Goal: Task Accomplishment & Management: Manage account settings

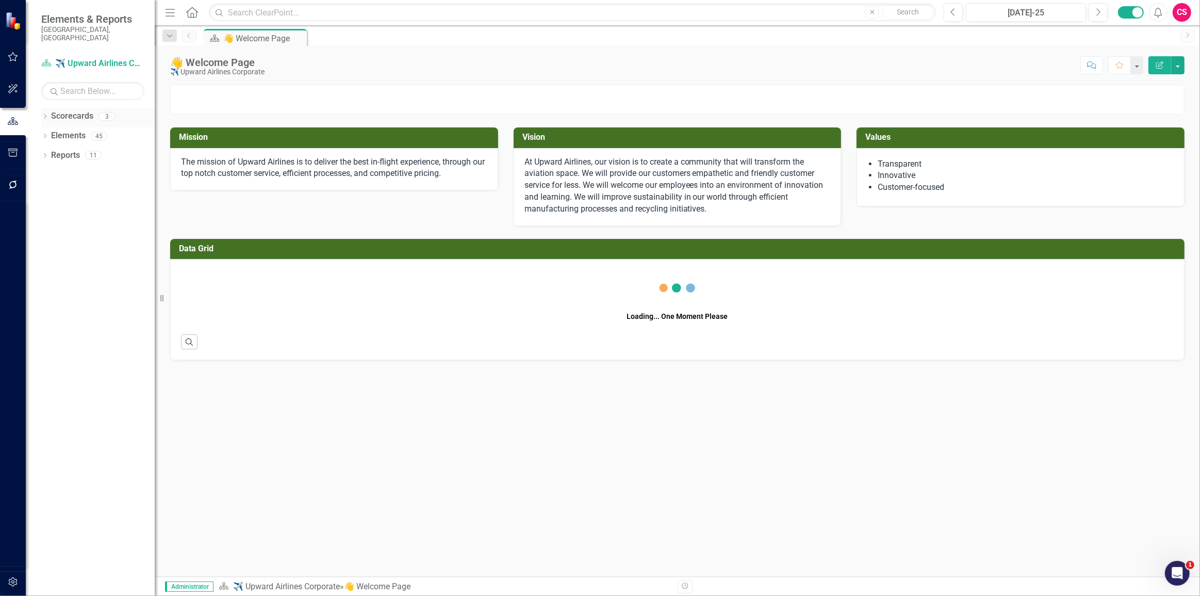
click at [43, 115] on icon "Dropdown" at bounding box center [44, 118] width 7 height 6
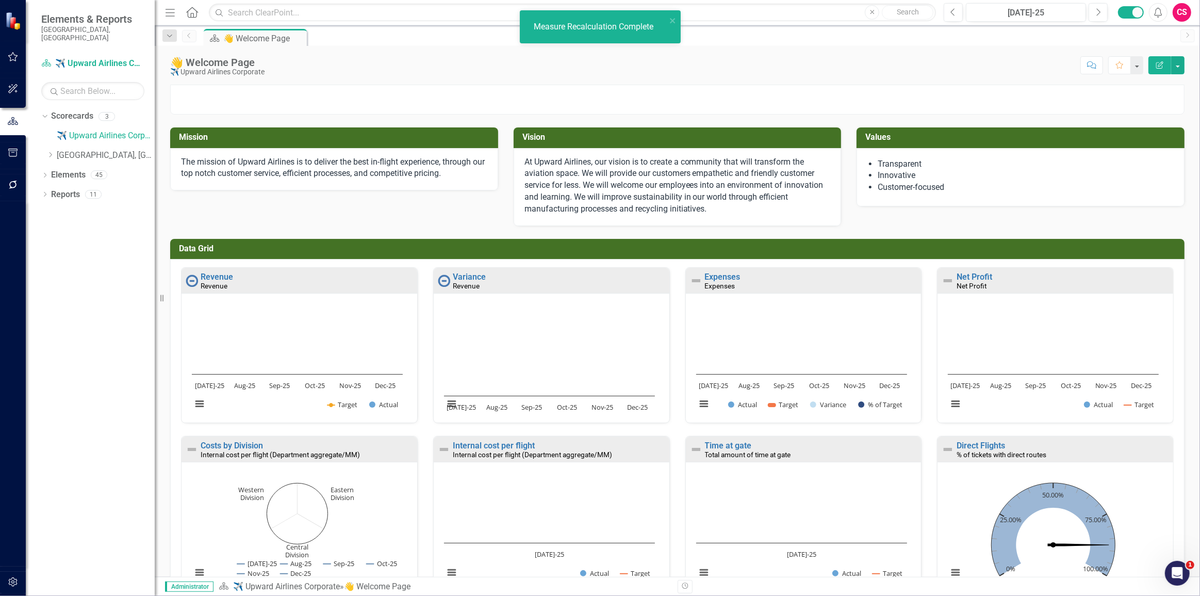
click at [9, 576] on button "button" at bounding box center [13, 582] width 23 height 22
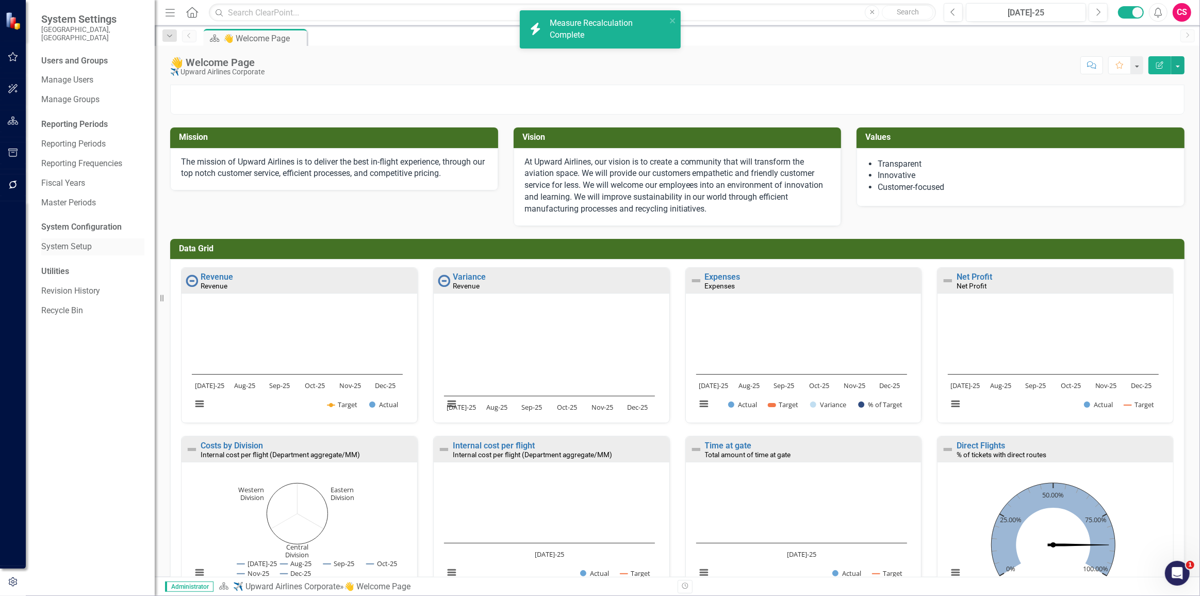
click at [60, 241] on link "System Setup" at bounding box center [92, 247] width 103 height 12
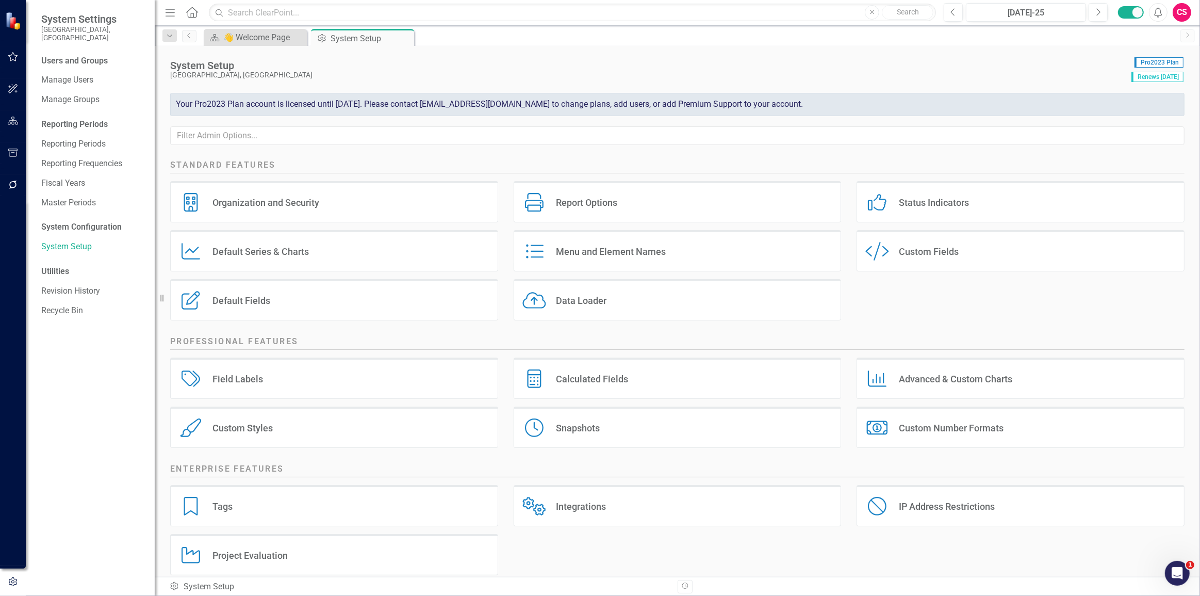
click at [623, 365] on div "Calculated Fields Calculated Fields" at bounding box center [678, 377] width 328 height 41
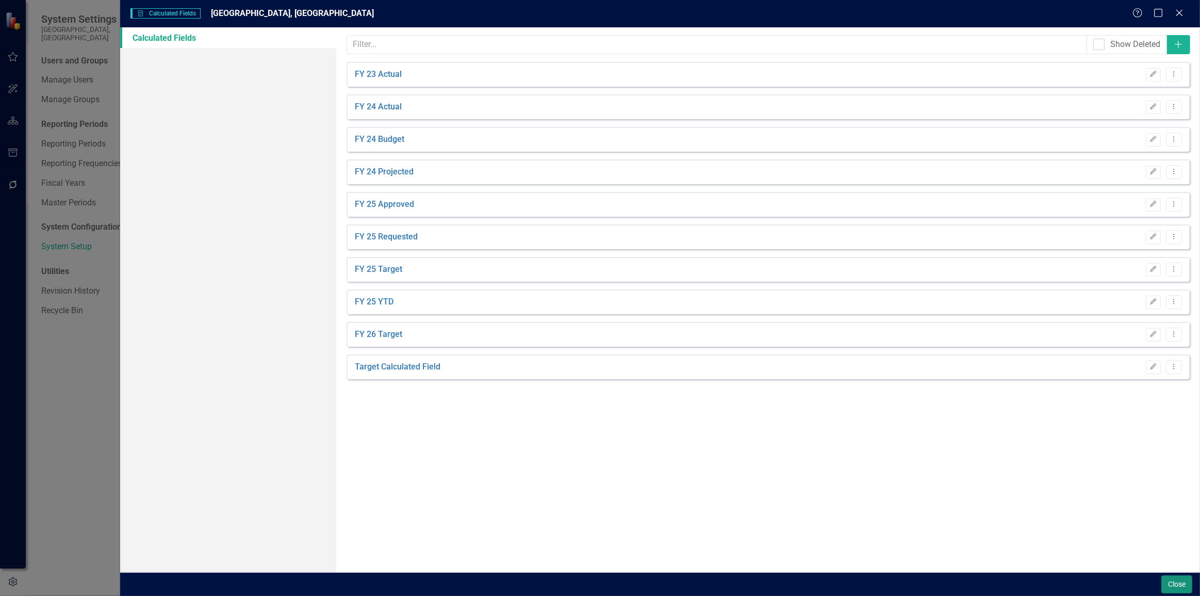
click at [1170, 586] on button "Close" at bounding box center [1177, 584] width 31 height 18
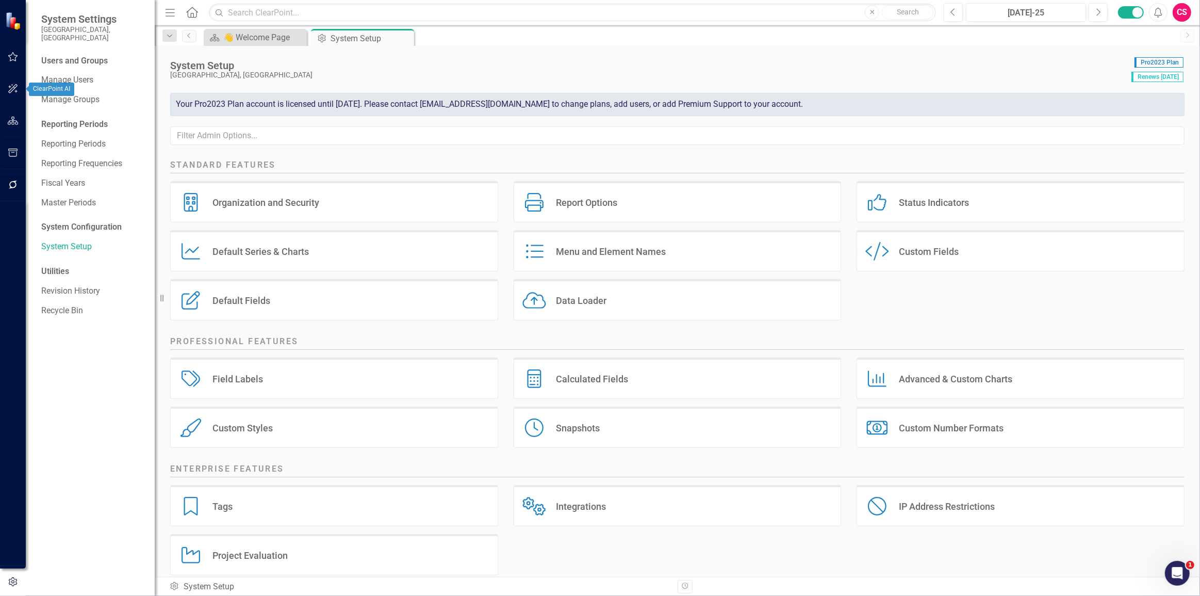
click at [8, 120] on icon "button" at bounding box center [13, 121] width 11 height 8
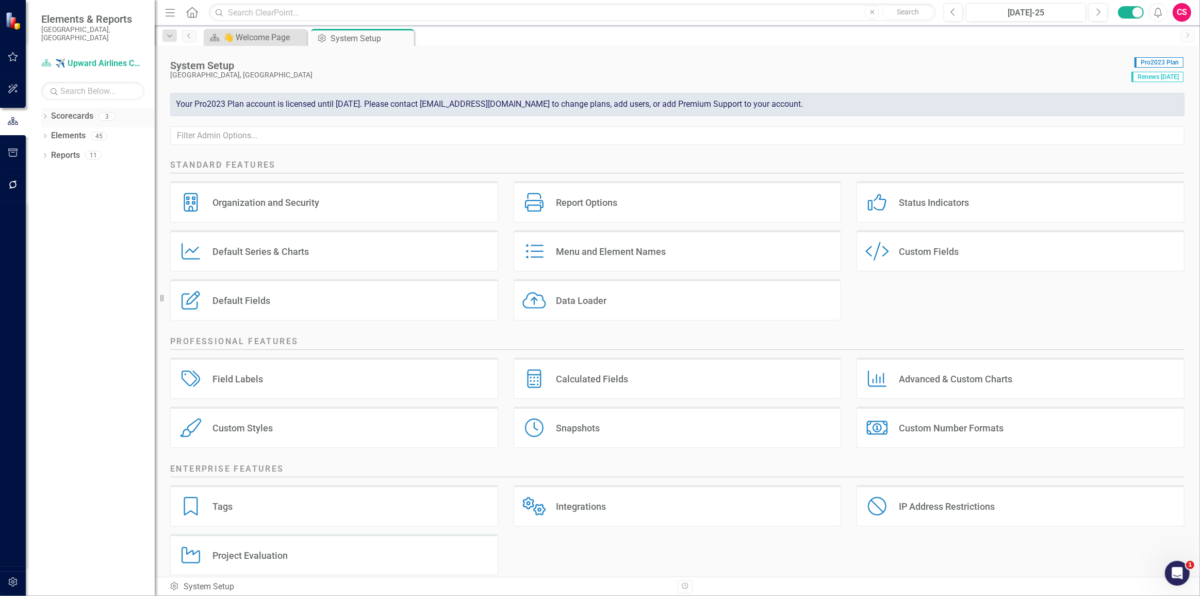
click at [45, 115] on icon "Dropdown" at bounding box center [44, 118] width 7 height 6
click at [83, 150] on link "[GEOGRAPHIC_DATA], [GEOGRAPHIC_DATA] Strategic Plan" at bounding box center [106, 156] width 98 height 12
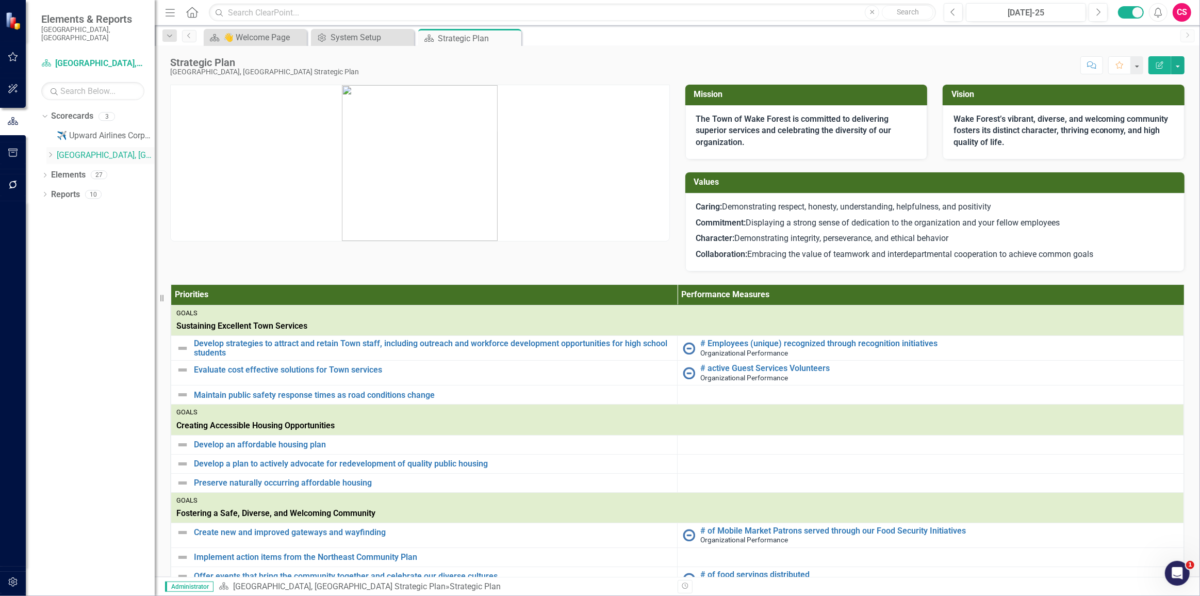
click at [52, 152] on icon at bounding box center [51, 154] width 3 height 5
click at [115, 169] on link "Organizational Performance" at bounding box center [111, 175] width 88 height 12
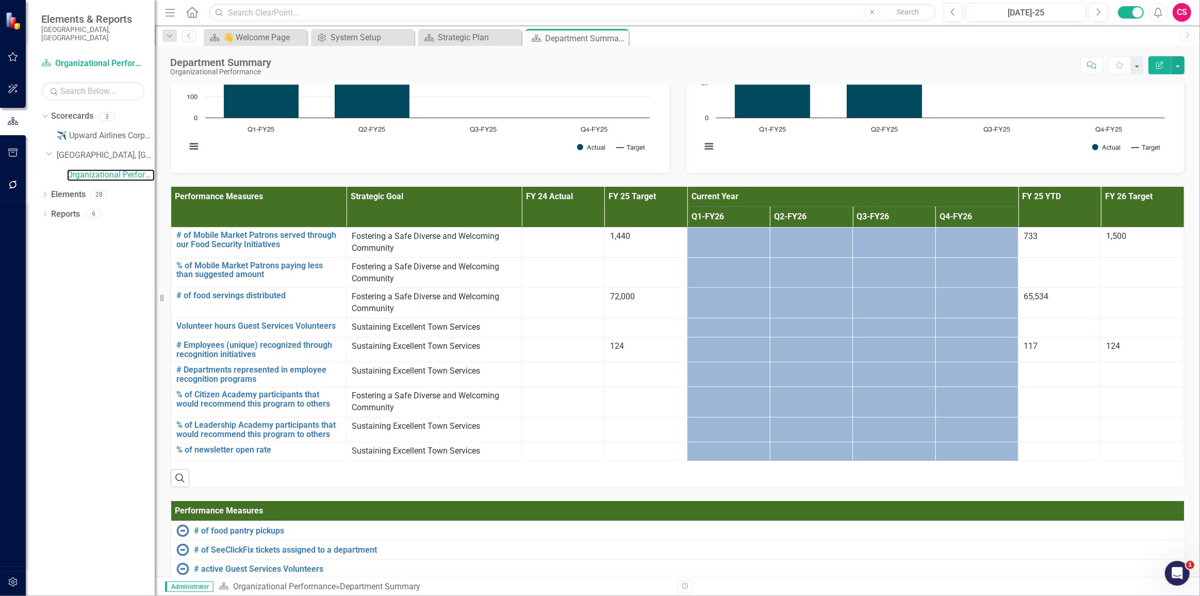
scroll to position [609, 0]
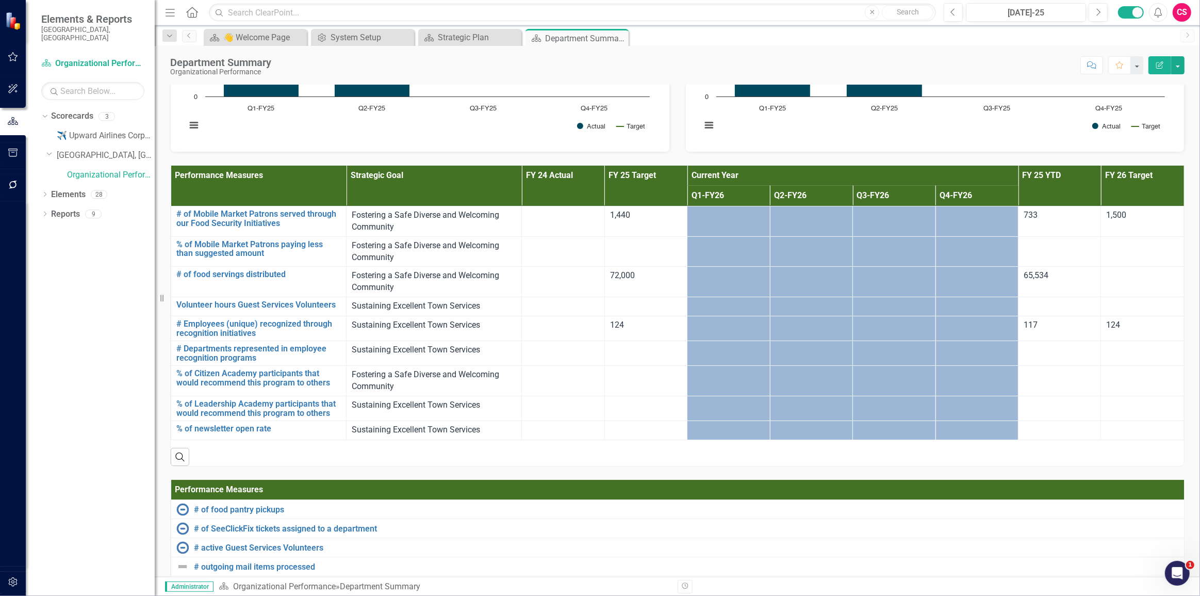
click at [625, 449] on div "Search" at bounding box center [678, 452] width 1014 height 25
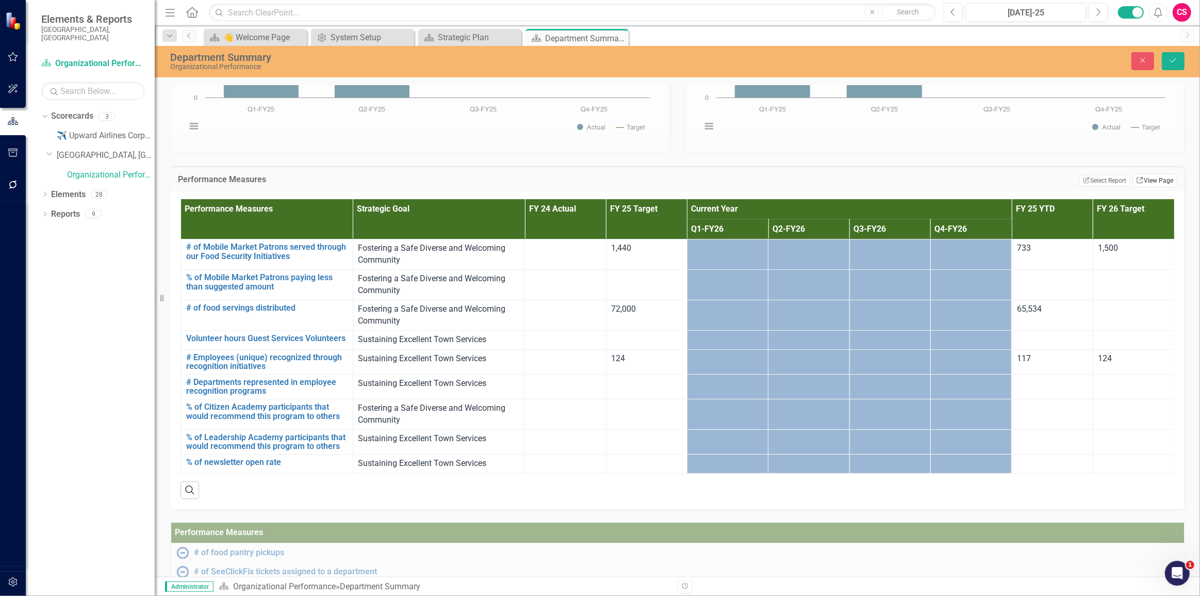
click at [1151, 174] on link "Link View Page" at bounding box center [1155, 180] width 44 height 13
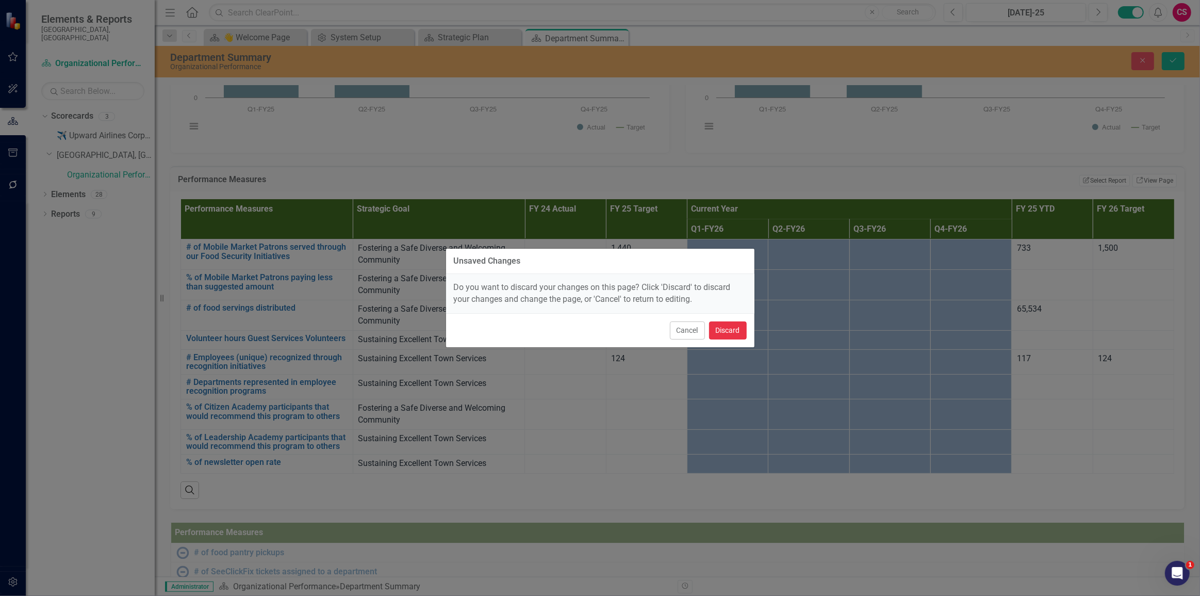
click at [734, 330] on button "Discard" at bounding box center [728, 330] width 38 height 18
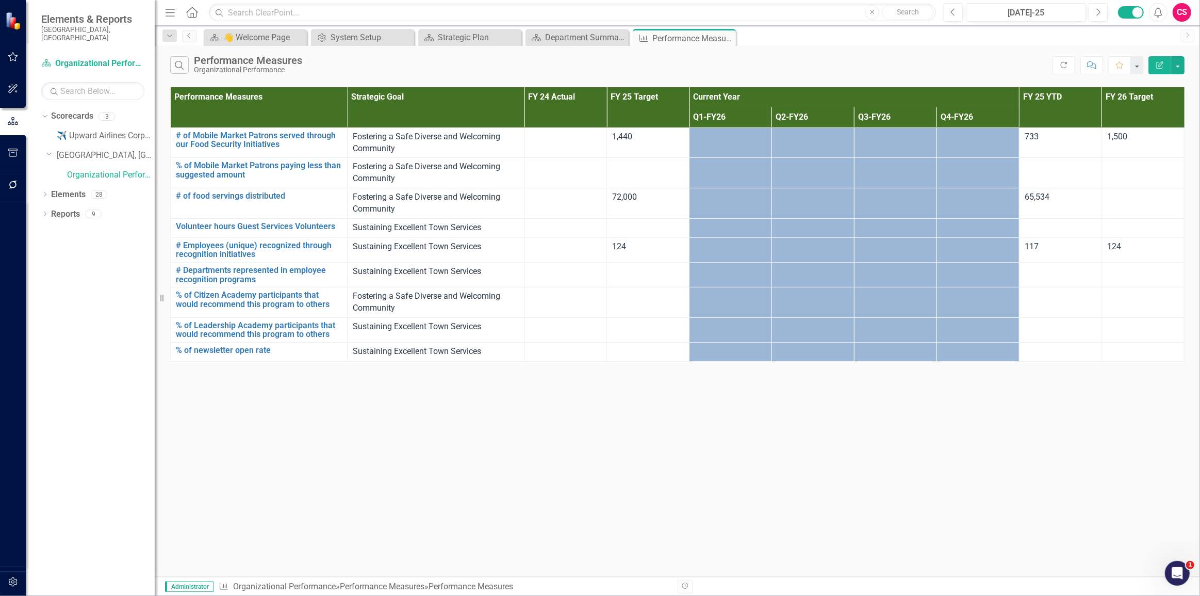
click at [1166, 66] on button "Edit Report" at bounding box center [1160, 65] width 23 height 18
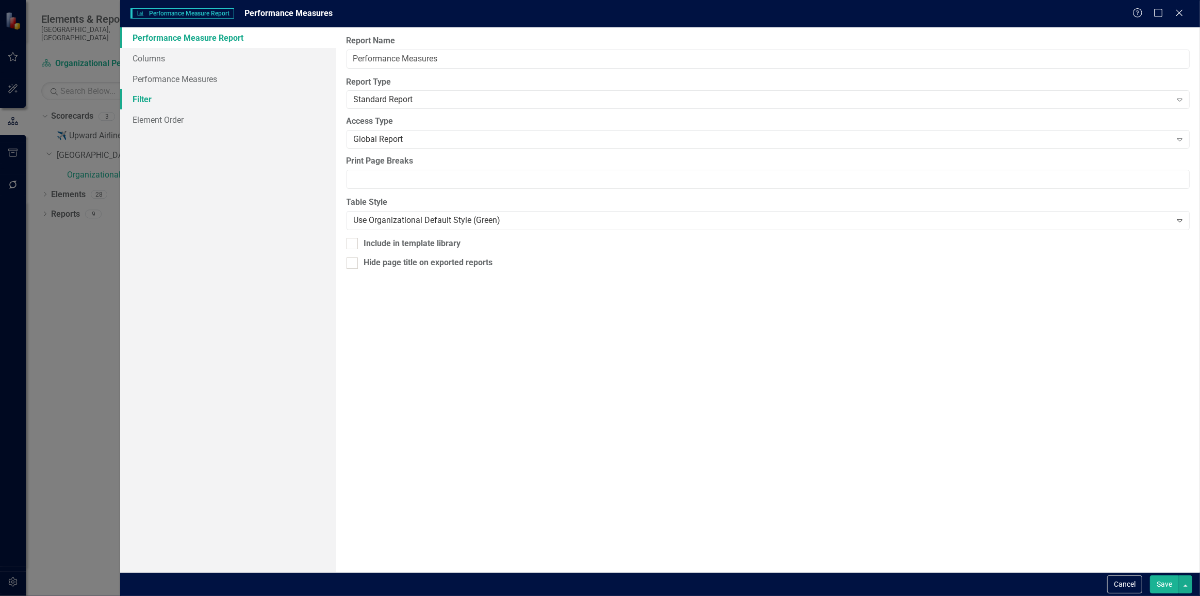
click at [202, 101] on link "Filter" at bounding box center [228, 99] width 216 height 21
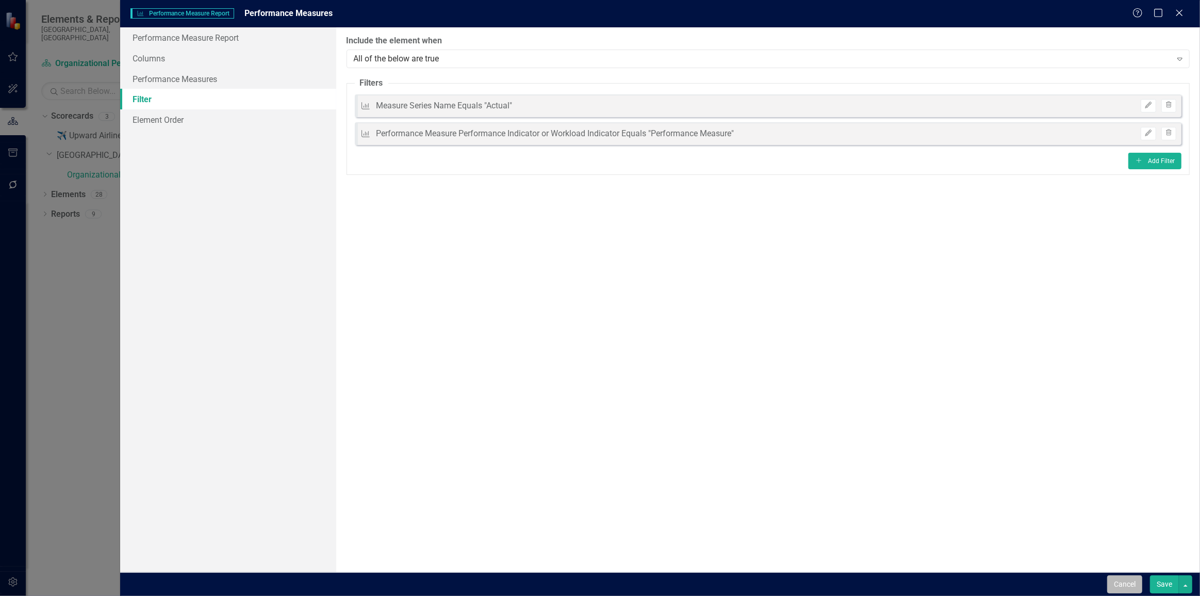
click at [1119, 586] on button "Cancel" at bounding box center [1124, 584] width 35 height 18
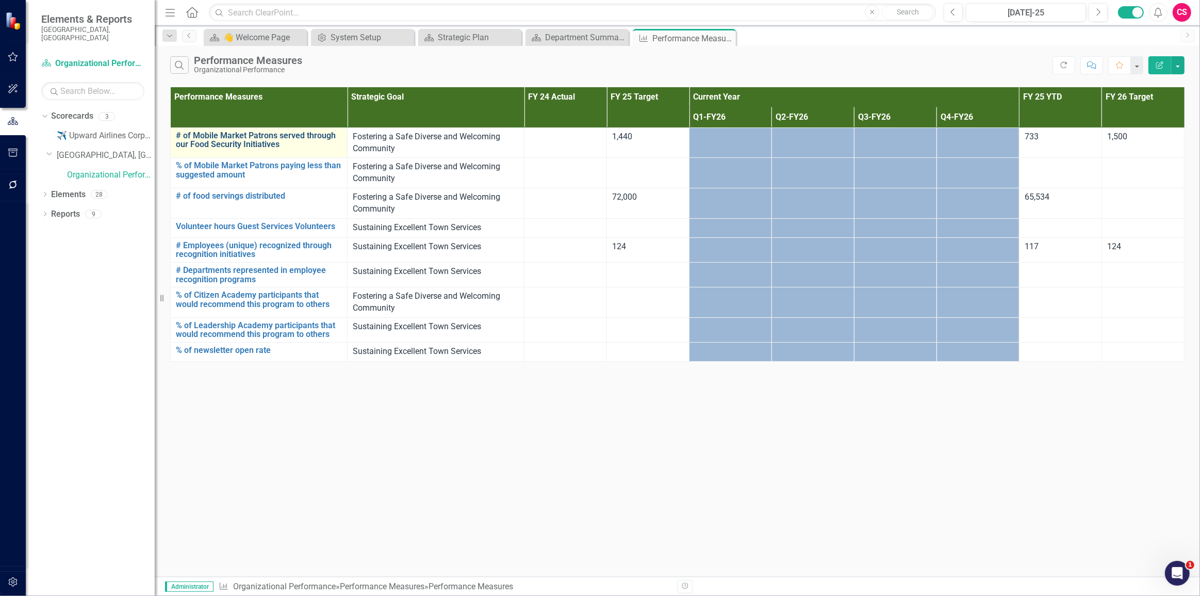
click at [232, 145] on link "# of Mobile Market Patrons served through our Food Security Initiatives" at bounding box center [259, 140] width 166 height 18
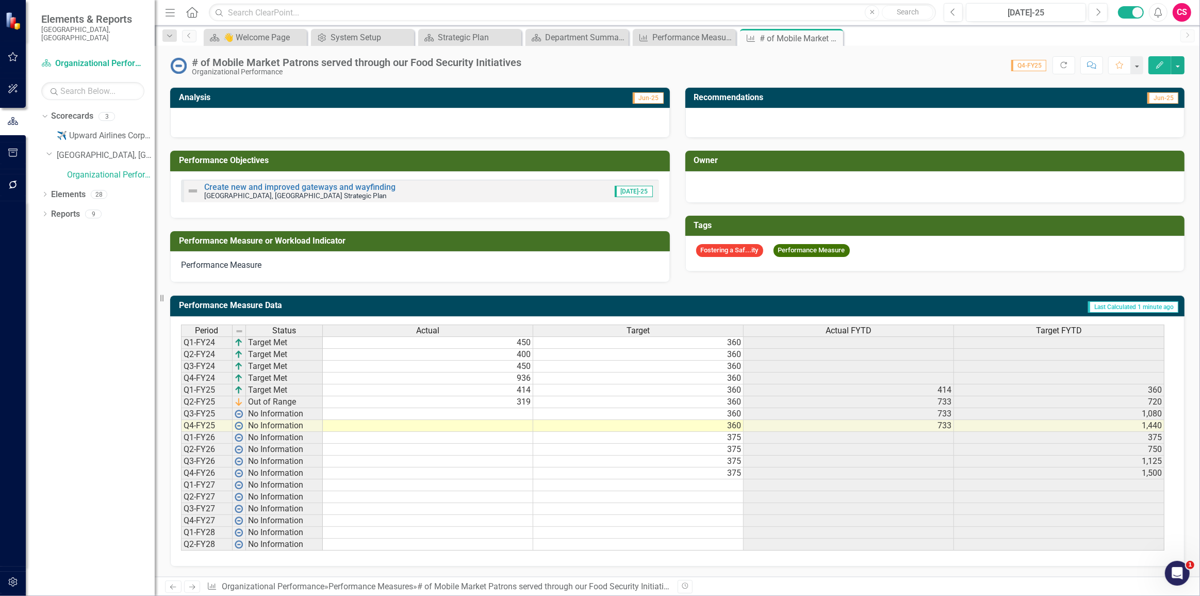
scroll to position [211, 0]
click at [699, 29] on div "Performance Measure Performance Measures Close" at bounding box center [684, 37] width 103 height 17
click at [697, 32] on div "Performance Measures" at bounding box center [686, 37] width 68 height 13
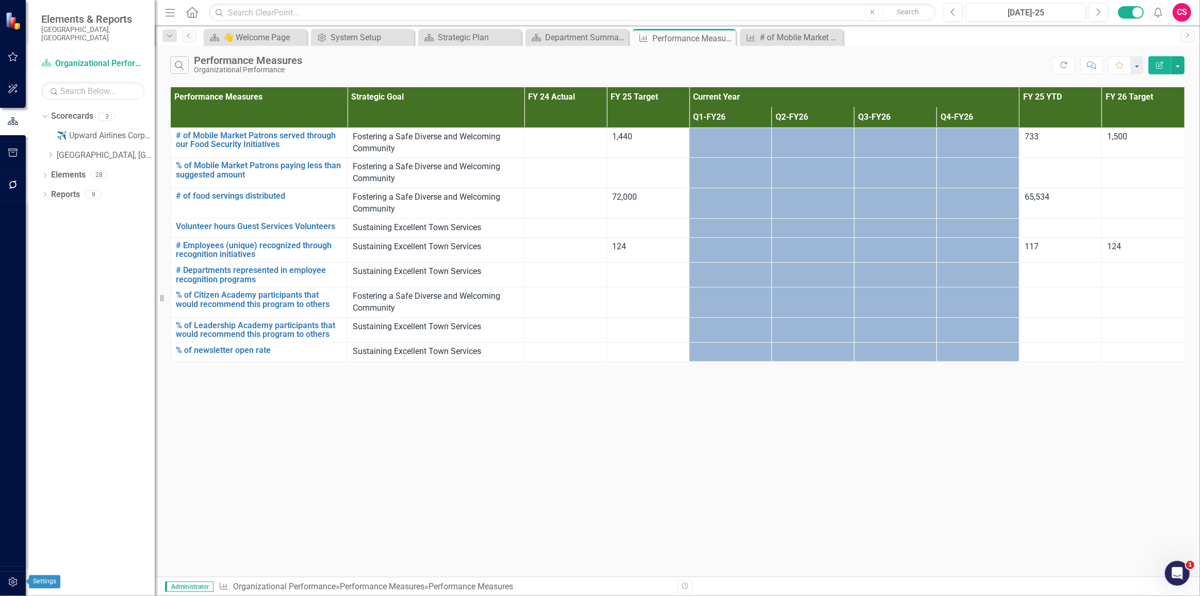
click at [11, 589] on button "button" at bounding box center [13, 582] width 23 height 22
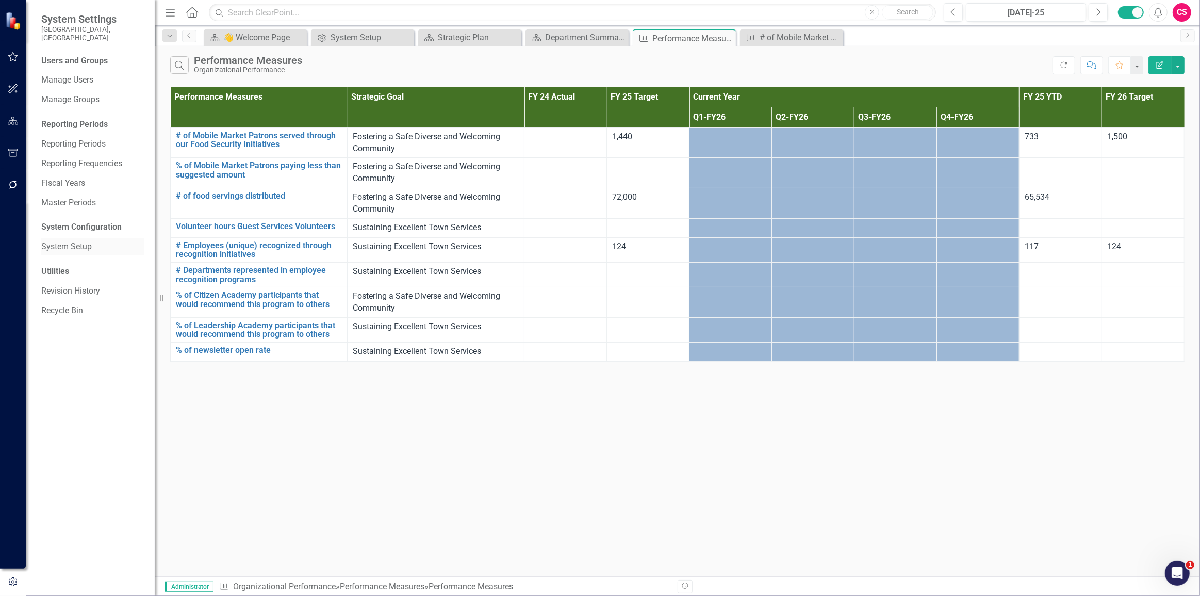
click at [77, 241] on link "System Setup" at bounding box center [92, 247] width 103 height 12
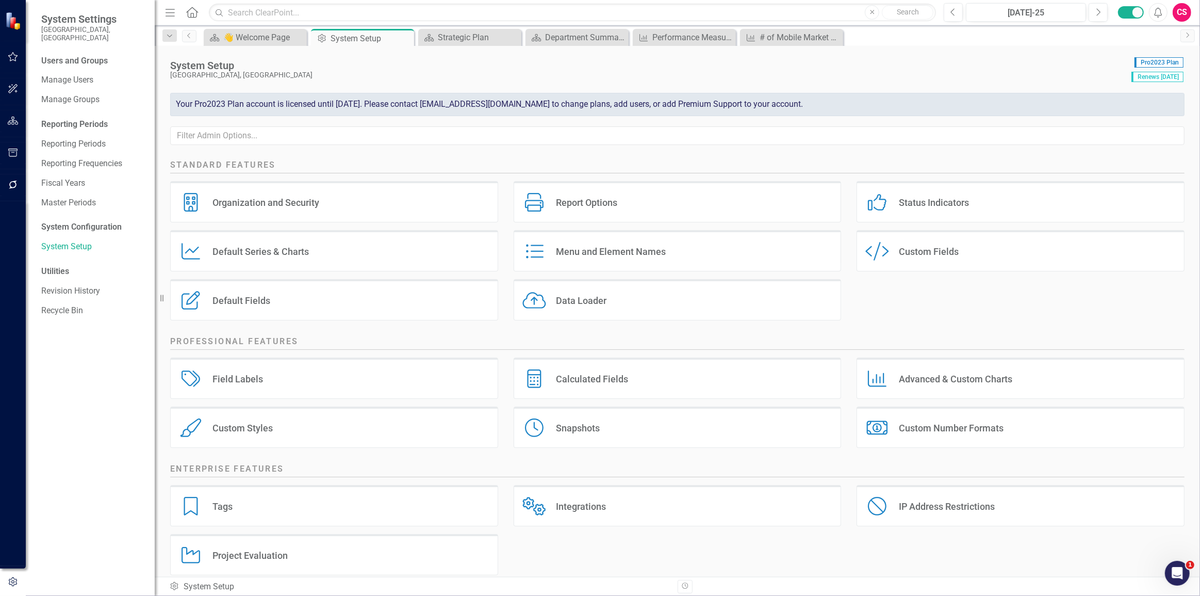
click at [674, 373] on div "Calculated Fields Calculated Fields" at bounding box center [678, 377] width 328 height 41
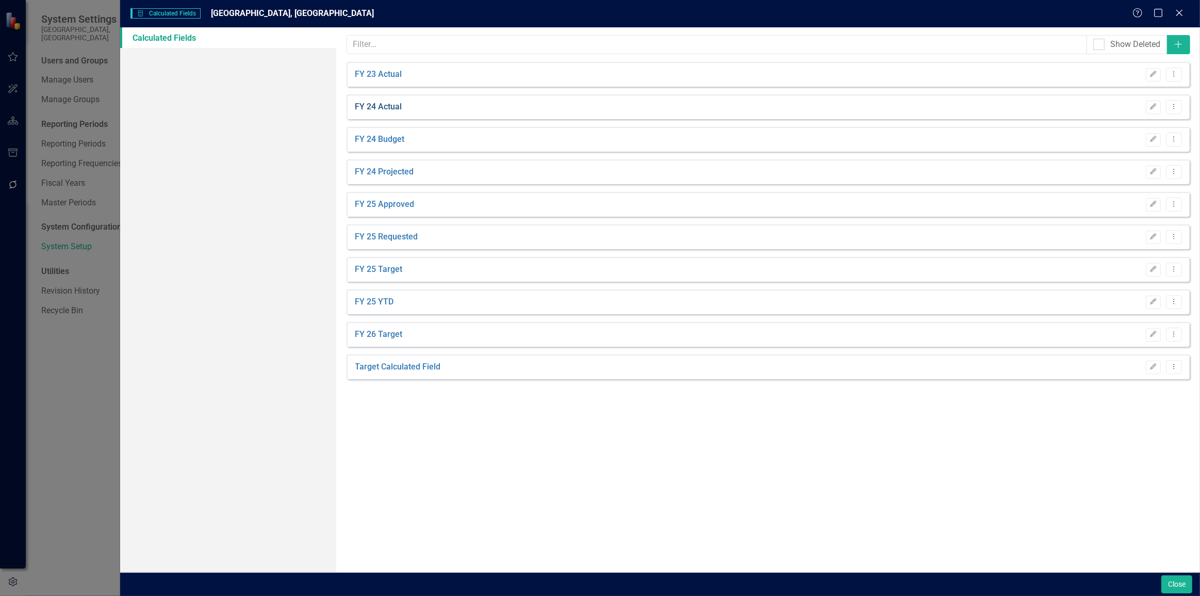
click at [389, 107] on link "FY 24 Actual" at bounding box center [378, 107] width 47 height 12
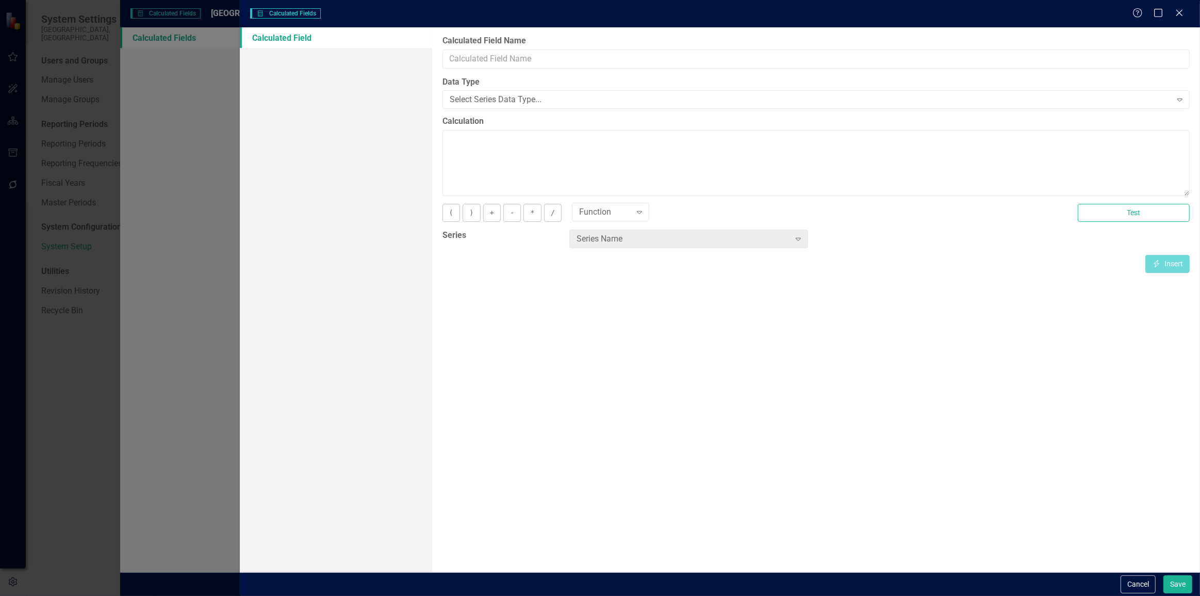
type input "FY 24 Actual"
type textarea "[Actual FYTD][Jun-24]"
drag, startPoint x: 607, startPoint y: 142, endPoint x: 327, endPoint y: 158, distance: 280.0
click at [327, 158] on div "Calculated Field Calculated Fields in ClearPoint are primarily used in Summary …" at bounding box center [720, 299] width 960 height 545
click at [1130, 590] on button "Cancel" at bounding box center [1138, 584] width 35 height 18
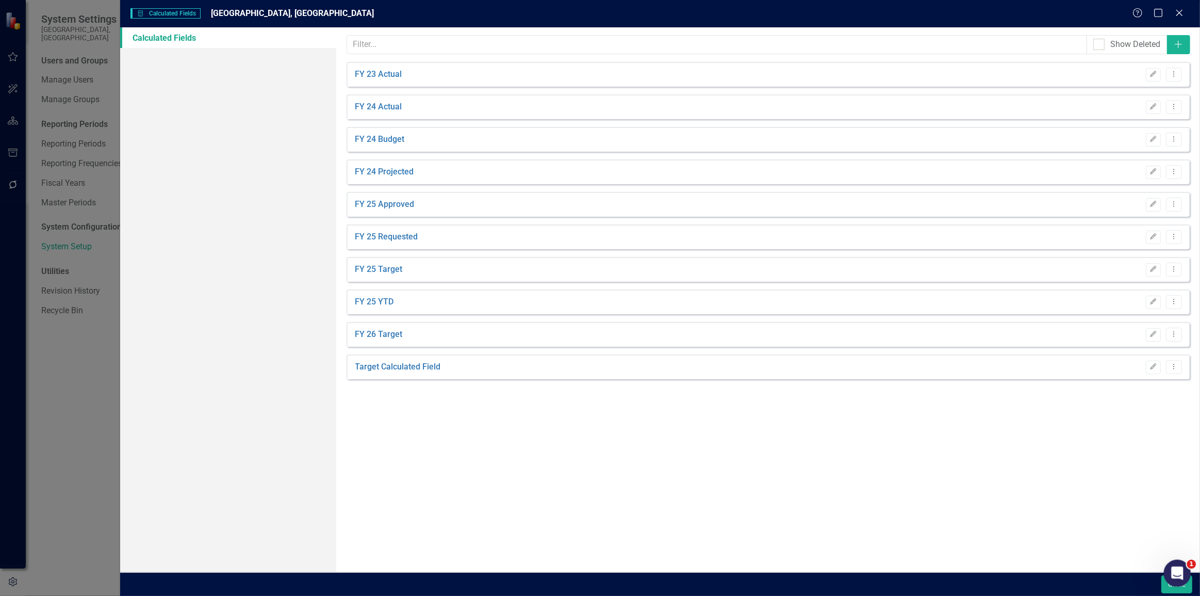
click at [1166, 584] on body "System Settings [GEOGRAPHIC_DATA], [GEOGRAPHIC_DATA] Users and Groups Manage Us…" at bounding box center [600, 298] width 1200 height 596
click at [1165, 589] on button "Close" at bounding box center [1177, 584] width 31 height 18
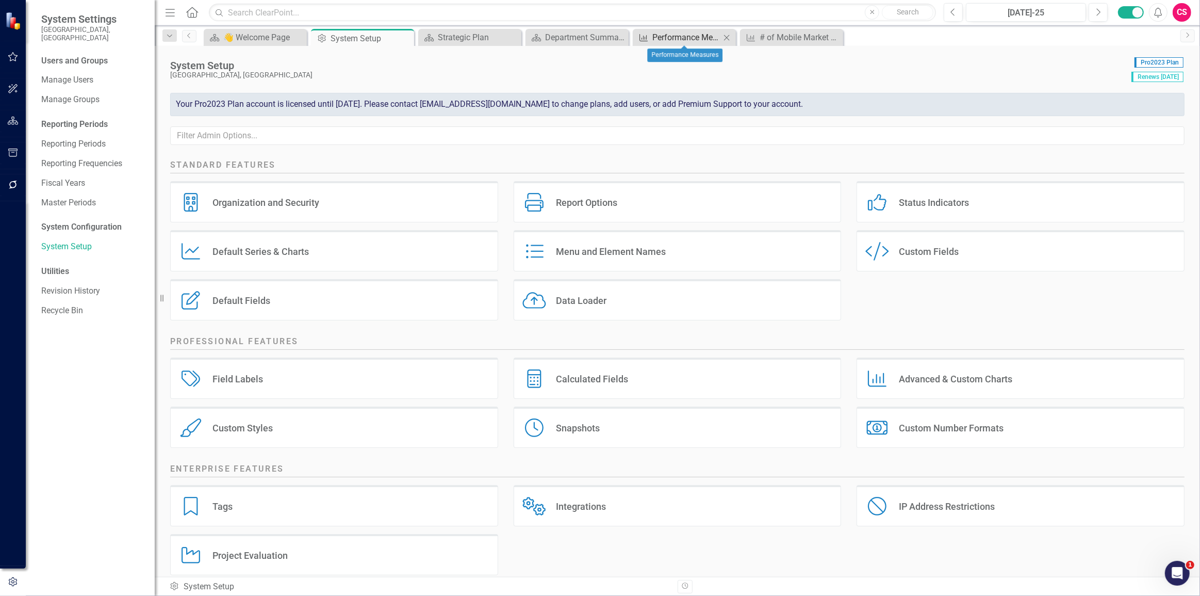
click at [680, 32] on div "Performance Measures" at bounding box center [686, 37] width 68 height 13
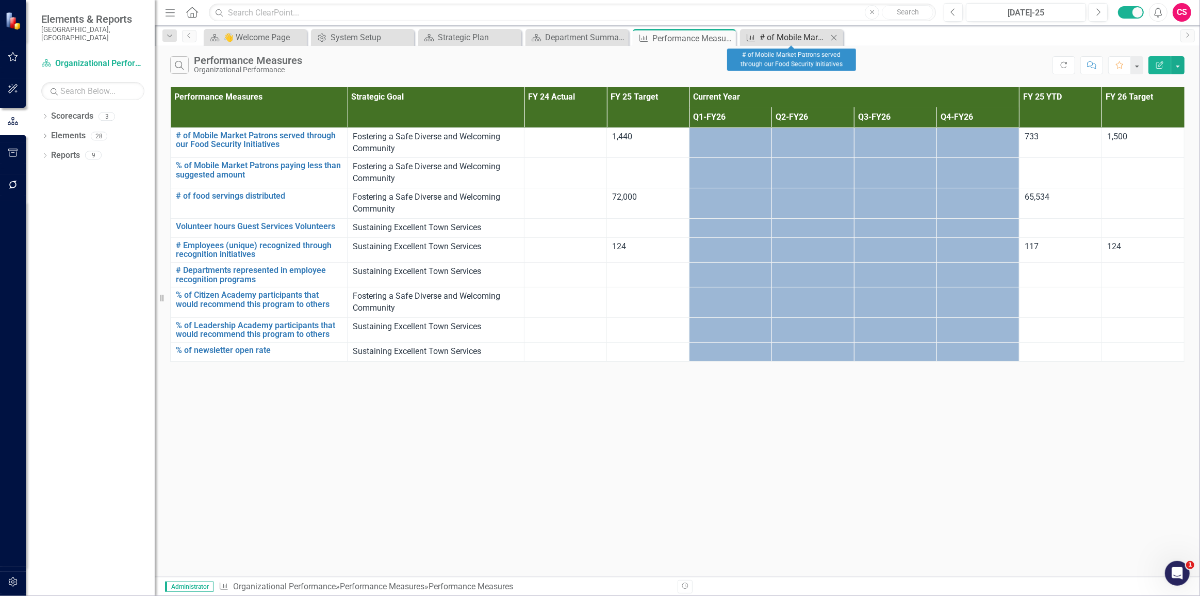
click at [787, 37] on div "# of Mobile Market Patrons served through our Food Security Initiatives" at bounding box center [794, 37] width 68 height 13
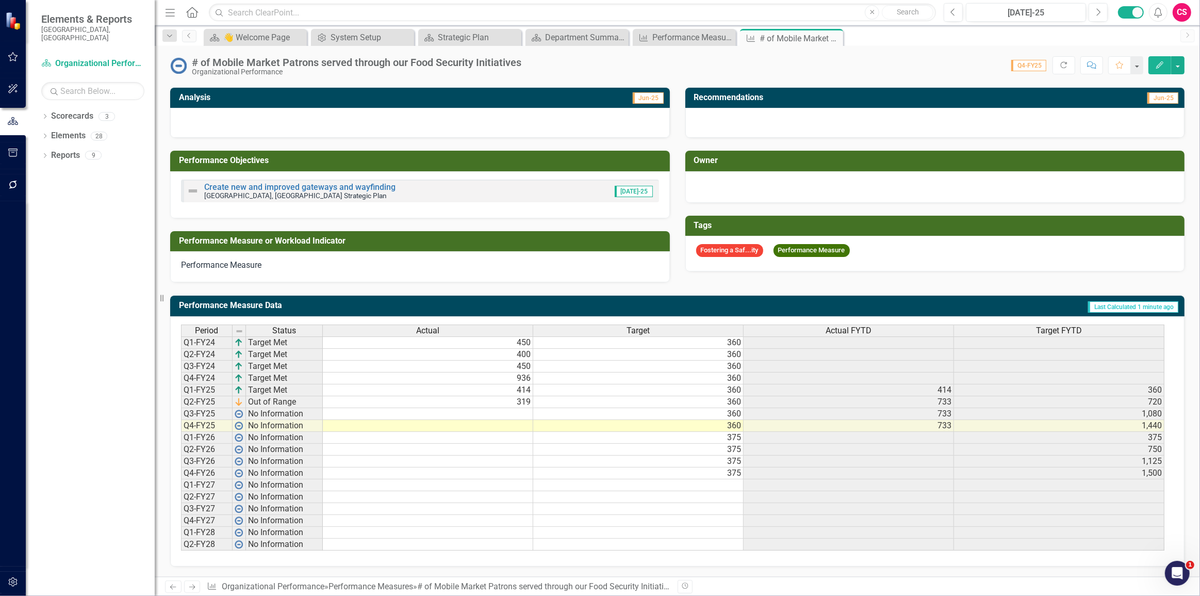
scroll to position [211, 0]
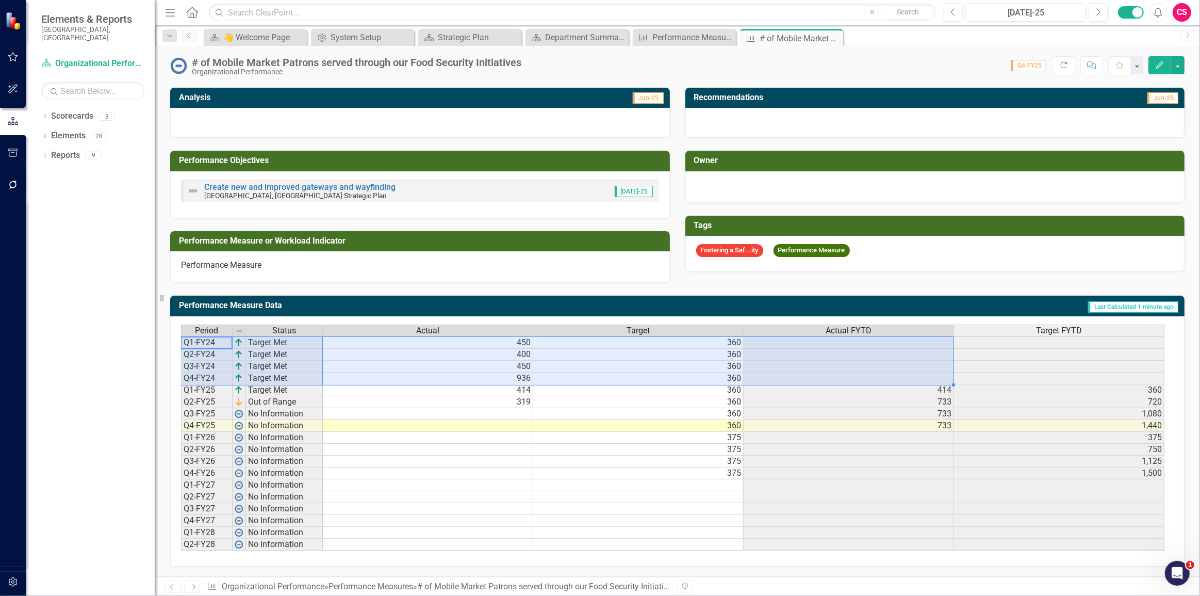
drag, startPoint x: 203, startPoint y: 337, endPoint x: 927, endPoint y: 371, distance: 725.0
click at [927, 371] on div "Period Status Actual Target Actual FYTD Target FYTD Q1-FY24 Target Met 450 360 …" at bounding box center [673, 437] width 985 height 226
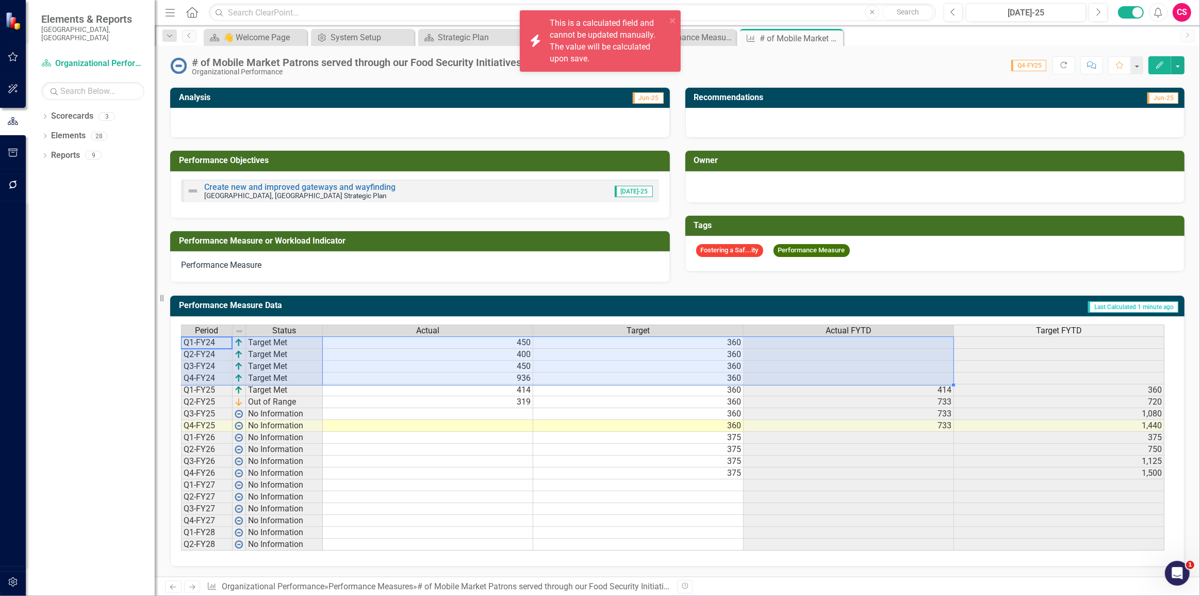
click at [887, 269] on div "Analysis Jun-25 Performance Objectives Create new and improved gateways and way…" at bounding box center [677, 178] width 1030 height 208
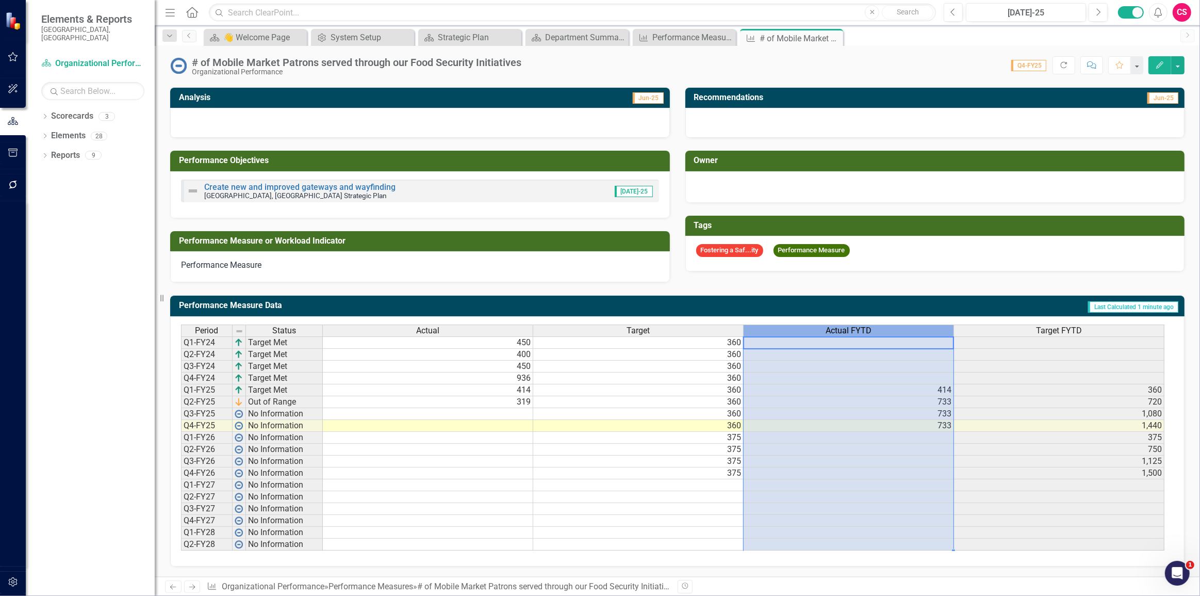
click at [825, 325] on div "Actual FYTD" at bounding box center [849, 330] width 210 height 11
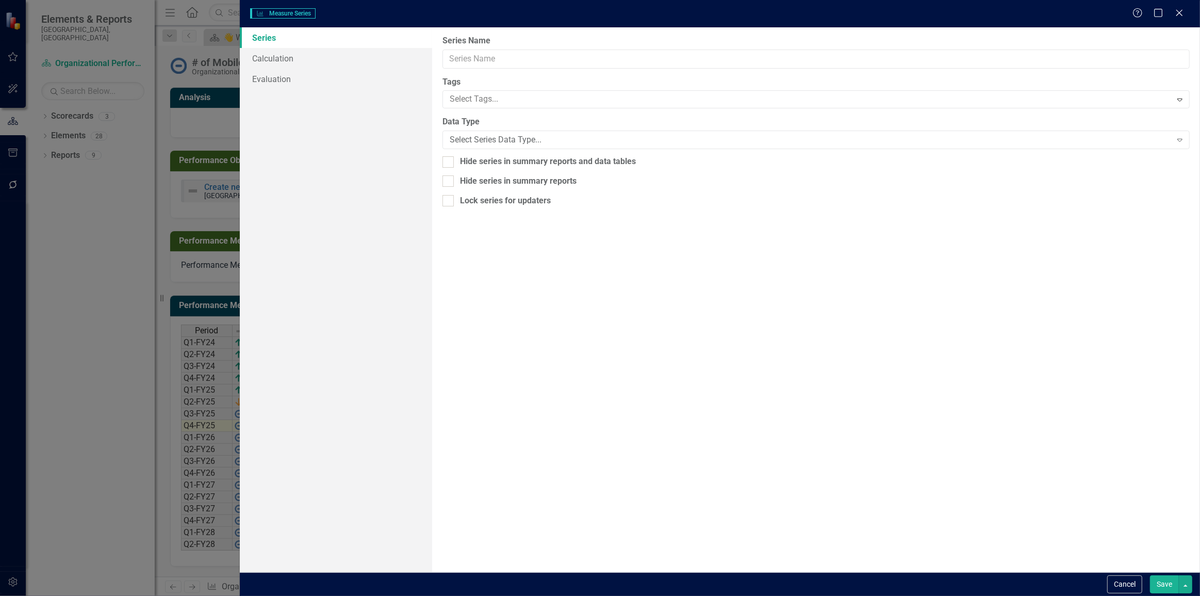
type input "Actual FYTD"
click at [294, 50] on link "Calculation" at bounding box center [336, 58] width 192 height 21
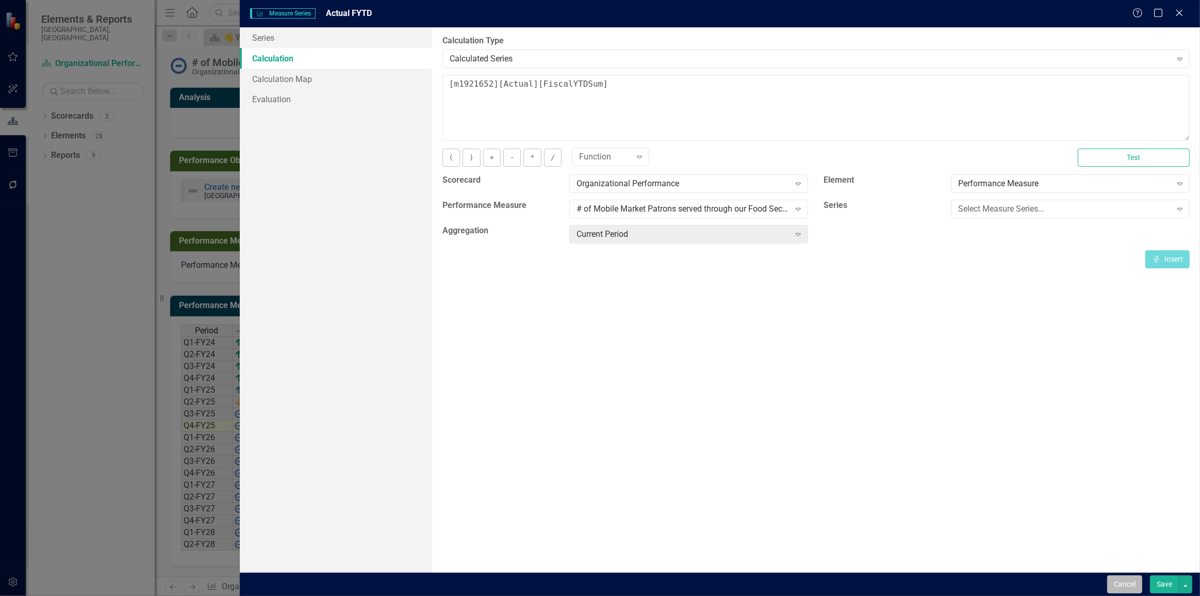
click at [1126, 587] on button "Cancel" at bounding box center [1124, 584] width 35 height 18
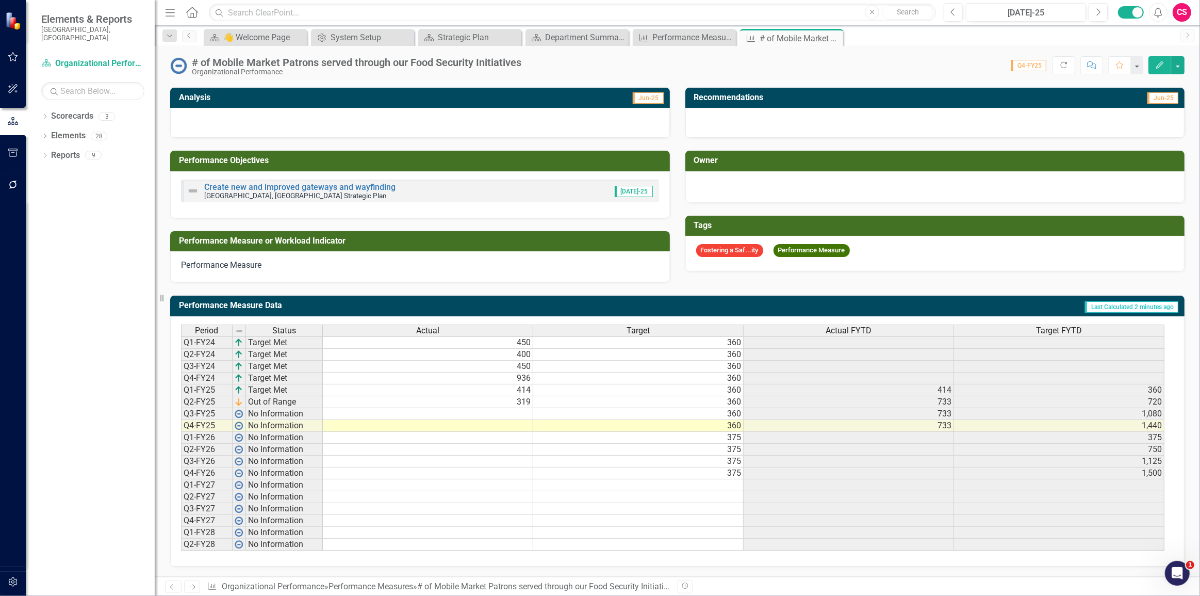
click at [14, 578] on icon "button" at bounding box center [12, 581] width 9 height 9
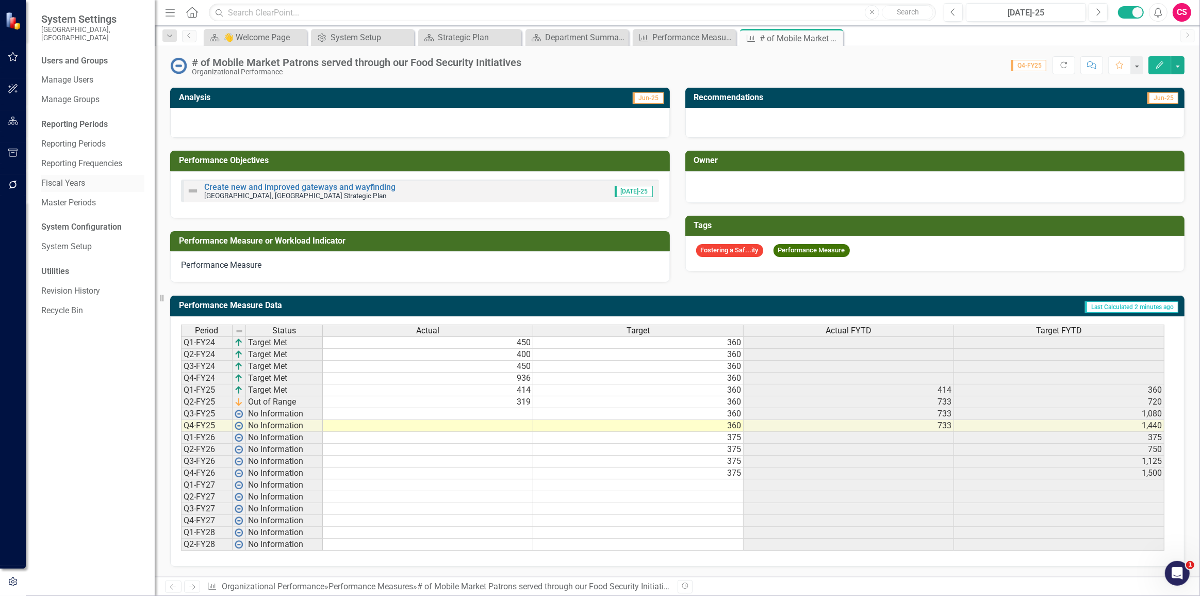
click at [61, 177] on link "Fiscal Years" at bounding box center [92, 183] width 103 height 12
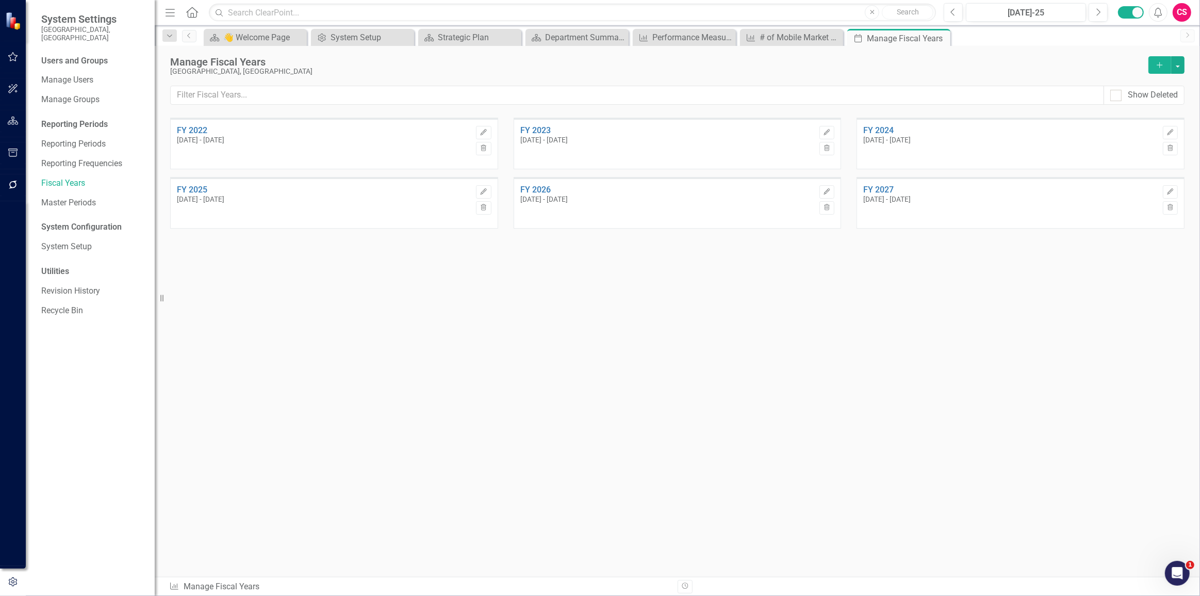
click at [1165, 55] on div "Manage Fiscal Years [GEOGRAPHIC_DATA], [GEOGRAPHIC_DATA] Add Show Deleted" at bounding box center [677, 82] width 1045 height 72
click at [1176, 132] on button "Edit" at bounding box center [1170, 132] width 15 height 13
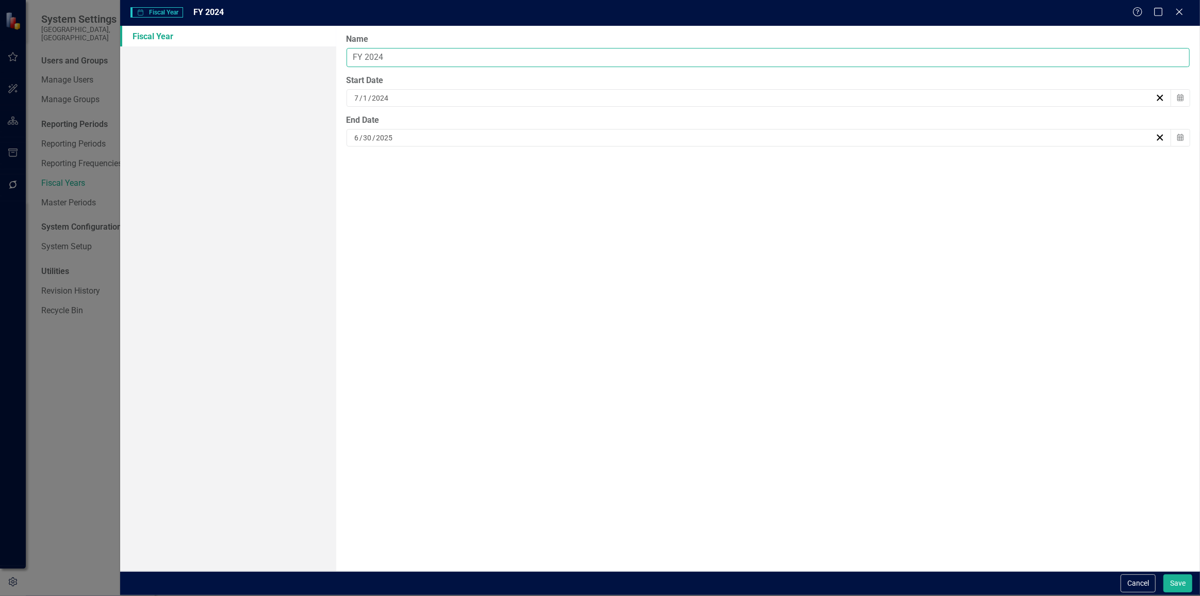
click at [482, 49] on input "FY 2024" at bounding box center [768, 57] width 843 height 19
type input "FY 2025"
click at [1164, 574] on button "Save" at bounding box center [1178, 583] width 29 height 18
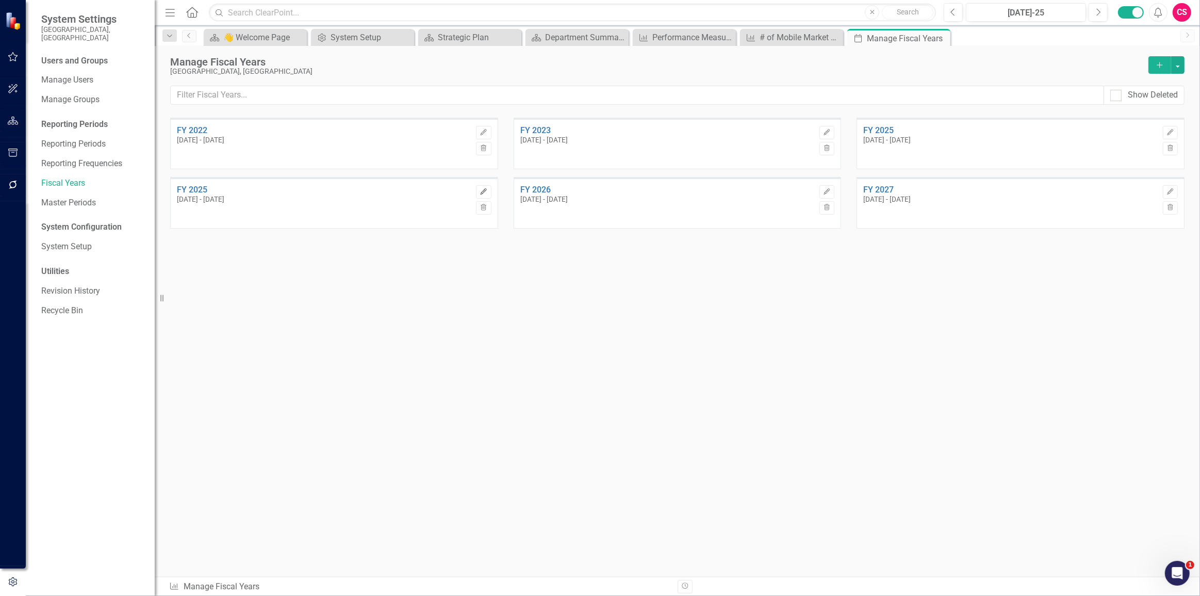
click at [489, 190] on button "Edit" at bounding box center [483, 191] width 15 height 13
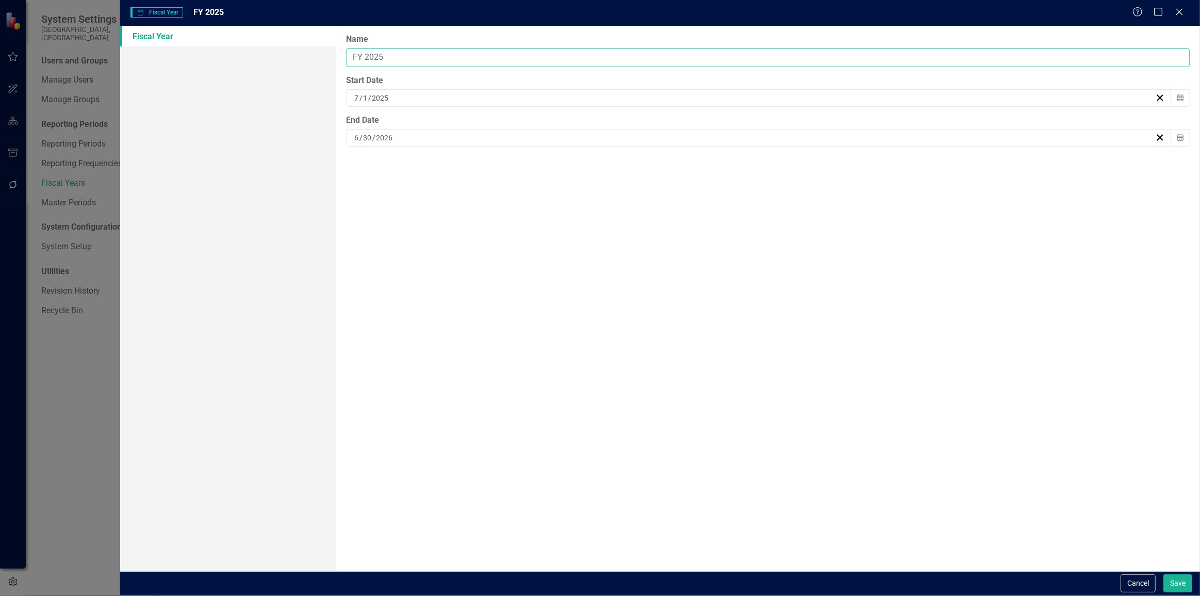
click at [476, 61] on input "FY 2025" at bounding box center [768, 57] width 843 height 19
type input "FY 2026"
click at [1164, 574] on button "Save" at bounding box center [1178, 583] width 29 height 18
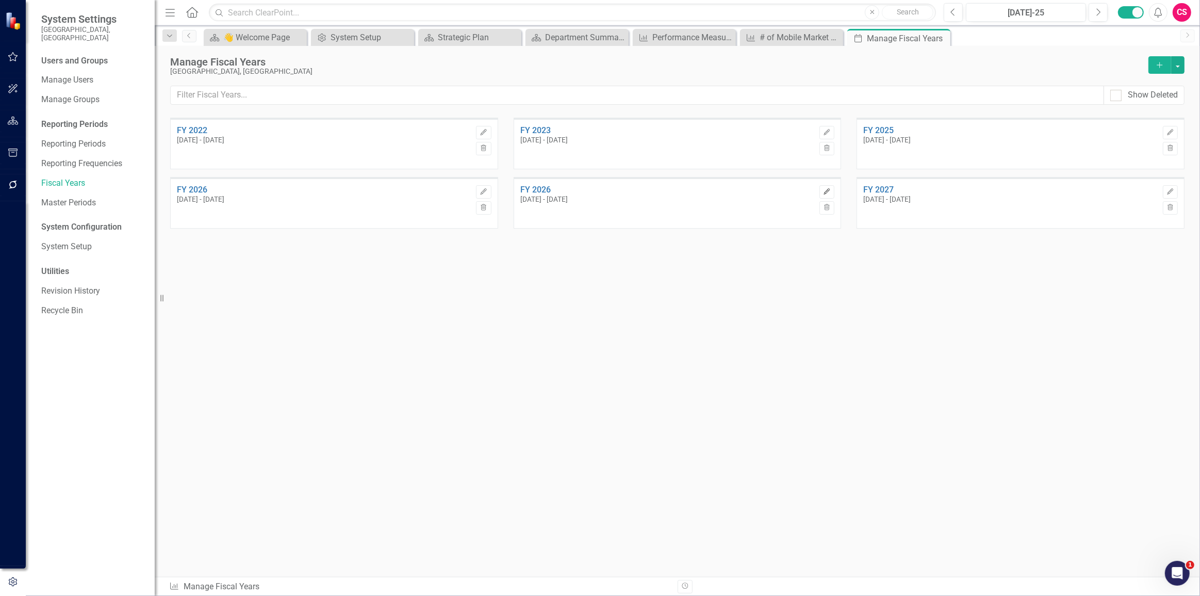
click at [821, 192] on button "Edit" at bounding box center [827, 191] width 15 height 13
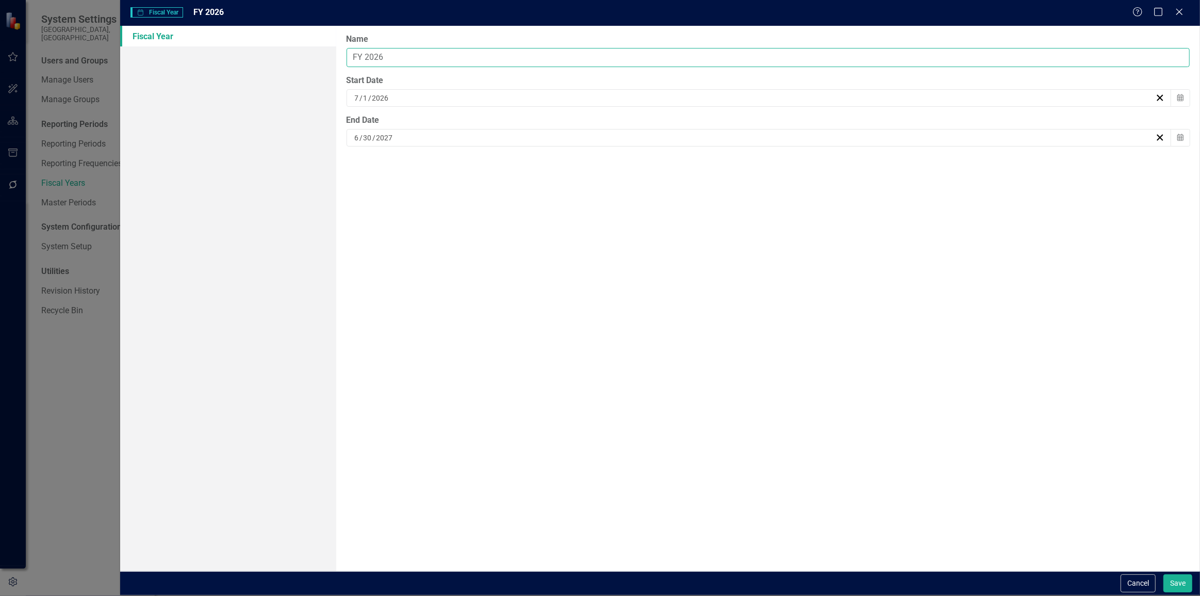
click at [443, 55] on input "FY 2026" at bounding box center [768, 57] width 843 height 19
type input "FY 2027"
click at [1164, 574] on button "Save" at bounding box center [1178, 583] width 29 height 18
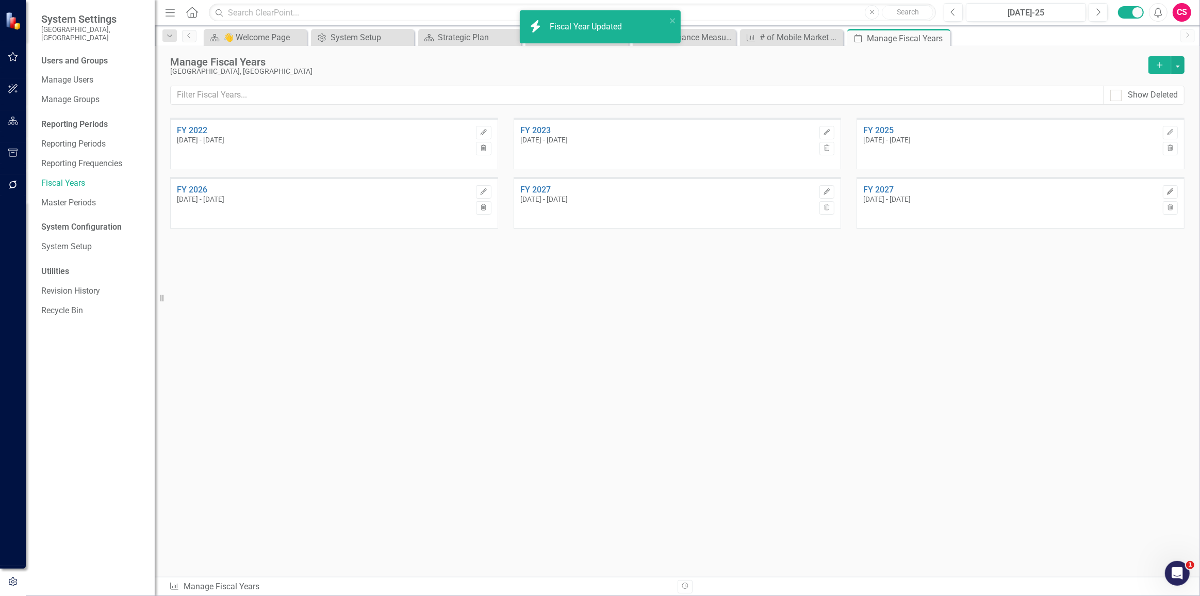
click at [1177, 190] on button "Edit" at bounding box center [1170, 191] width 15 height 13
click at [1175, 190] on button "Edit" at bounding box center [1170, 191] width 15 height 13
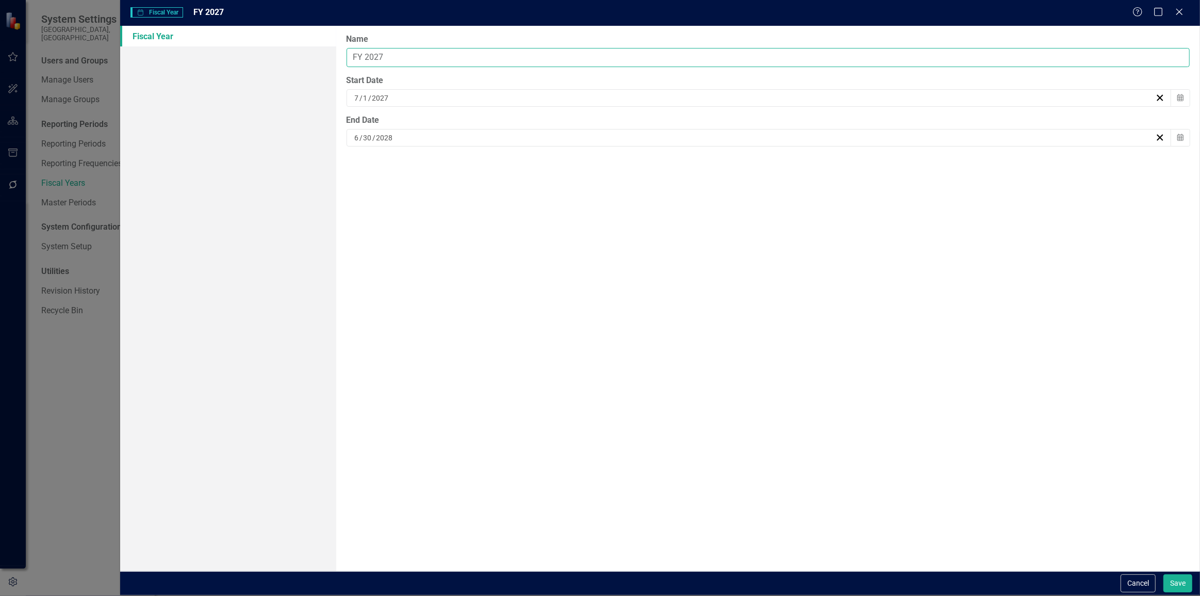
click at [473, 51] on input "FY 2027" at bounding box center [768, 57] width 843 height 19
type input "FY 2028"
click at [1164, 574] on button "Save" at bounding box center [1178, 583] width 29 height 18
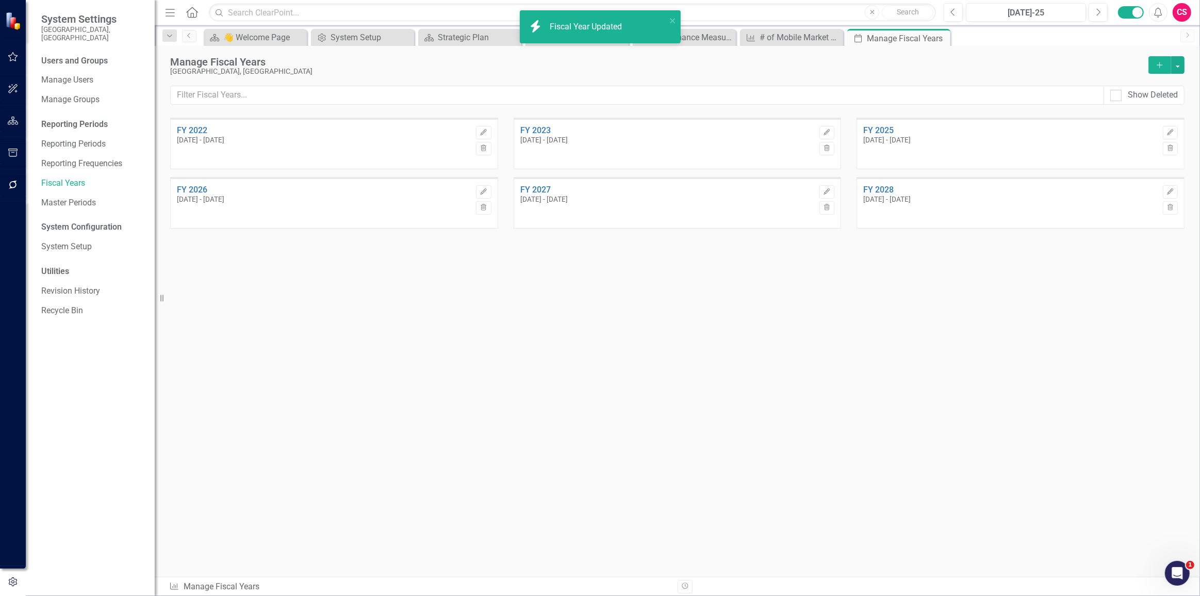
click at [1153, 66] on button "Add" at bounding box center [1160, 65] width 23 height 18
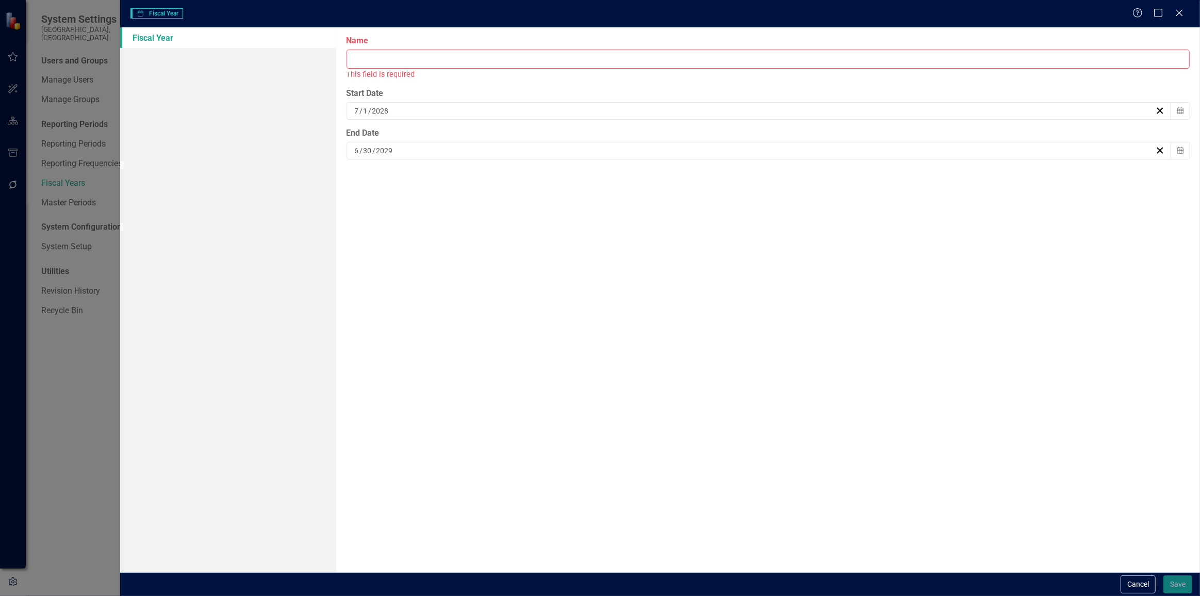
click at [438, 67] on input "Name" at bounding box center [768, 59] width 843 height 19
type input "FY 2024"
click at [380, 94] on input "2028" at bounding box center [381, 99] width 18 height 10
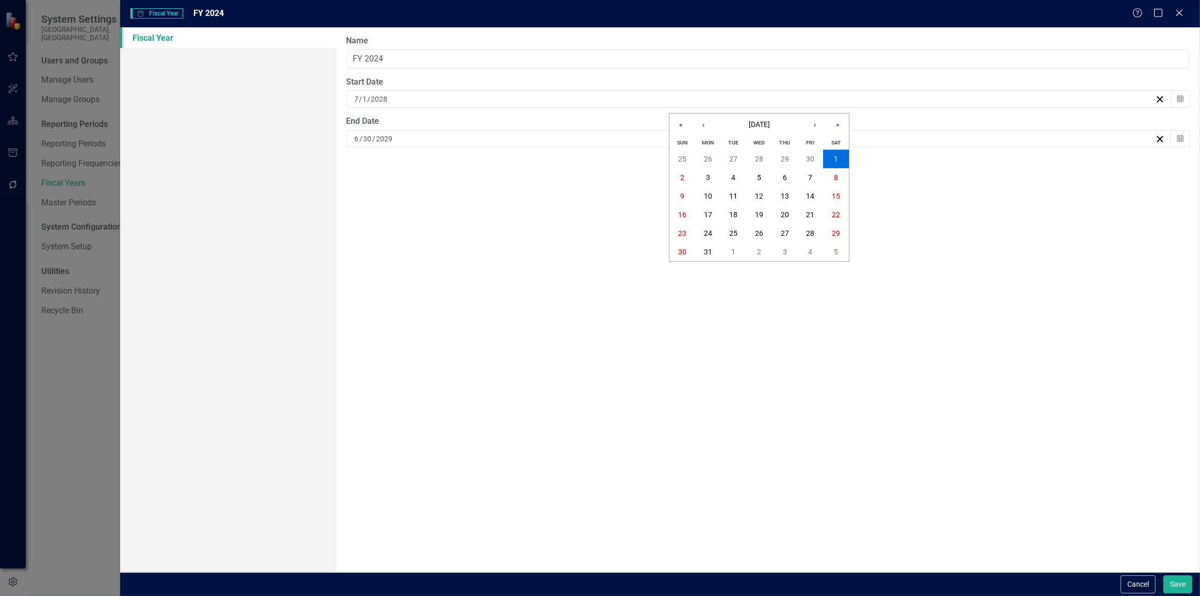
click at [380, 94] on input "2028" at bounding box center [380, 99] width 18 height 10
type input "2023"
click at [372, 134] on div "[DATE]" at bounding box center [759, 139] width 825 height 18
click at [382, 137] on input "2029" at bounding box center [384, 139] width 18 height 10
click at [382, 138] on input "2029" at bounding box center [384, 139] width 18 height 10
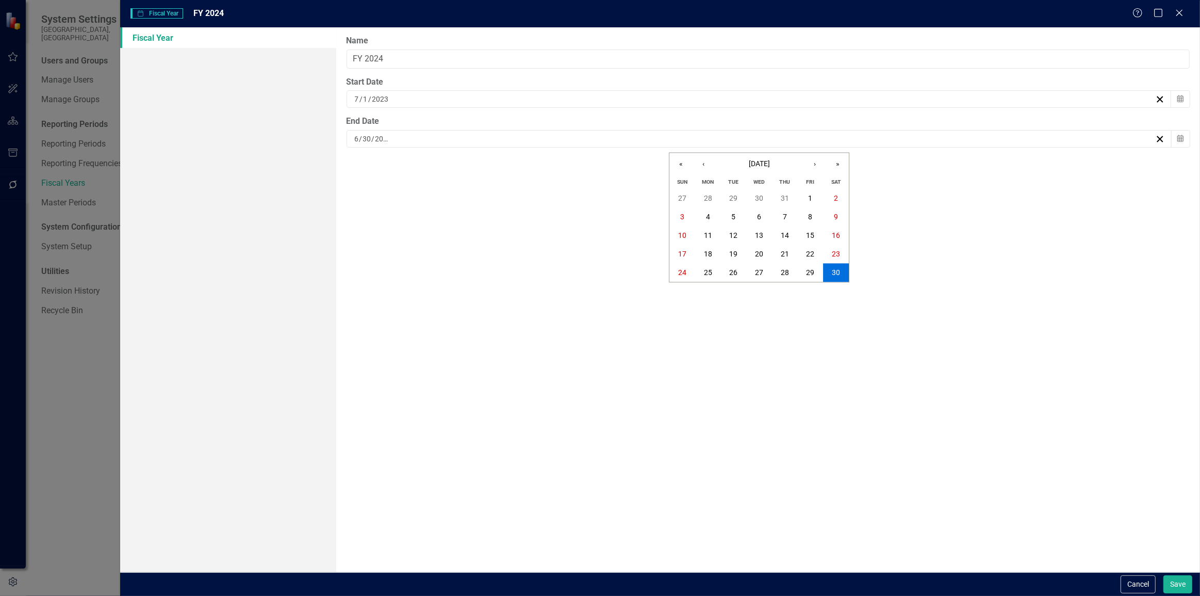
type input "202429"
click at [1125, 593] on button "Cancel" at bounding box center [1138, 584] width 35 height 18
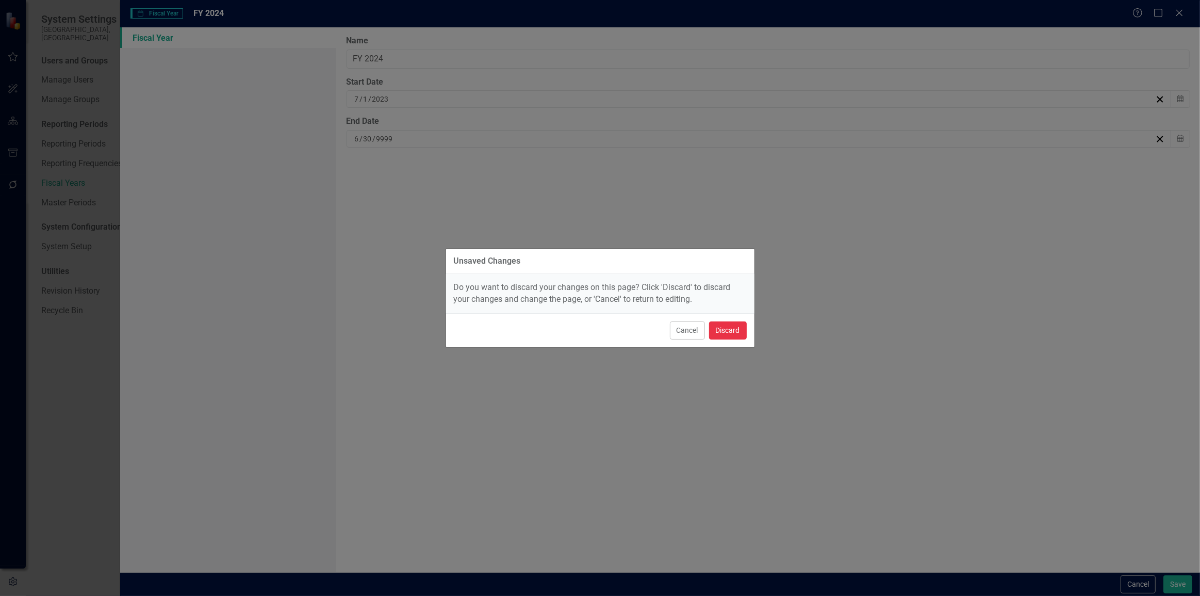
click at [732, 328] on button "Discard" at bounding box center [728, 330] width 38 height 18
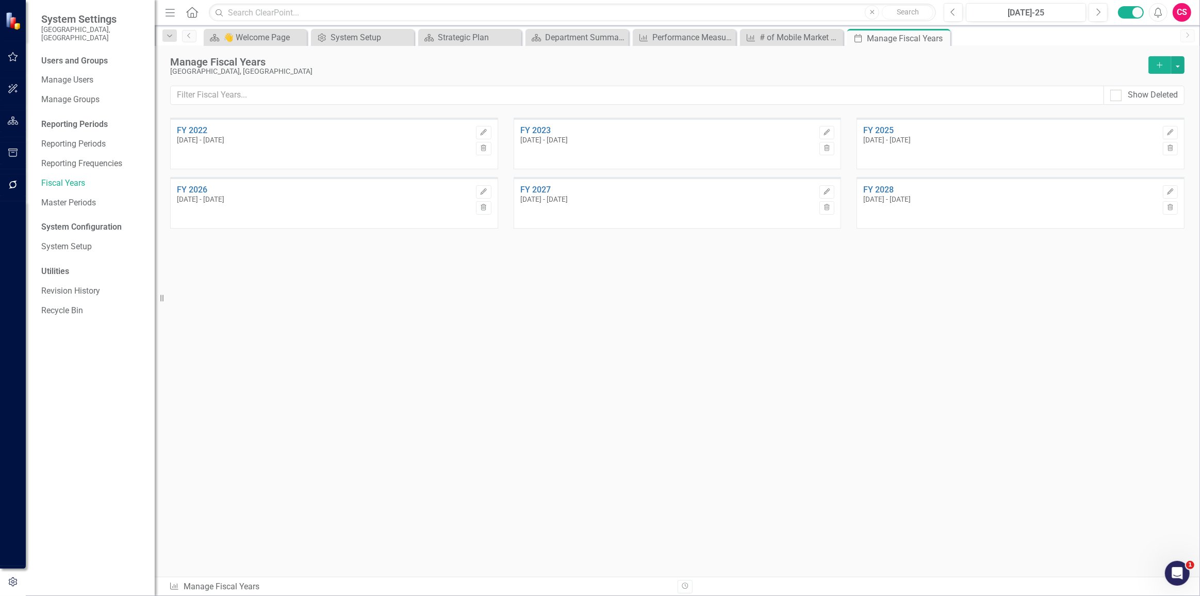
click at [1153, 68] on button "Add" at bounding box center [1160, 65] width 23 height 18
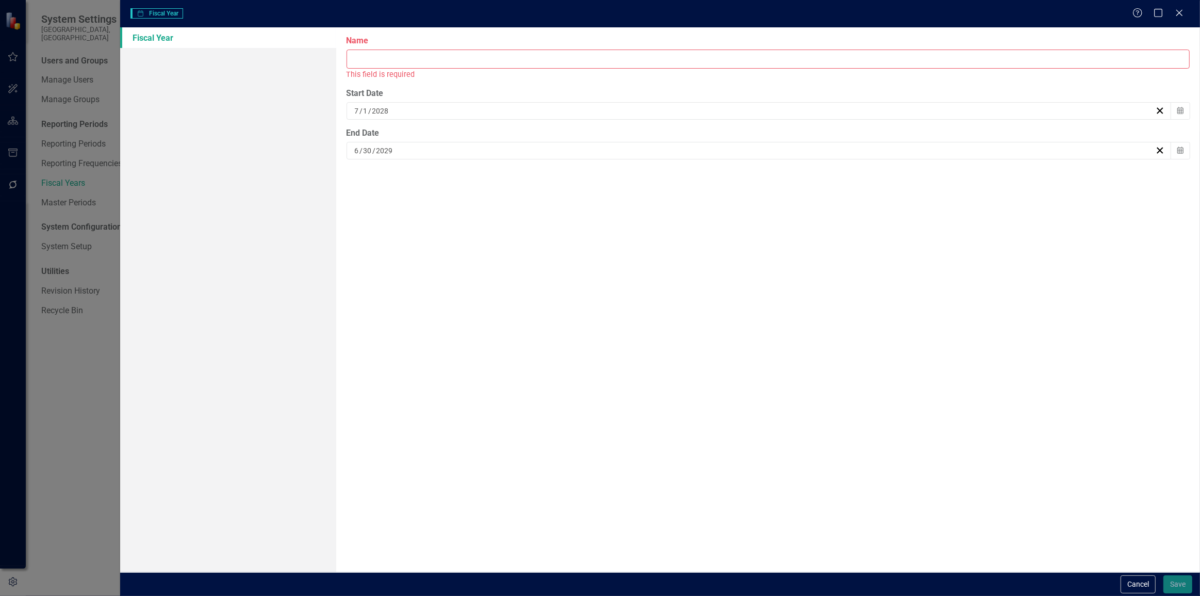
click at [593, 60] on input "Name" at bounding box center [768, 59] width 843 height 19
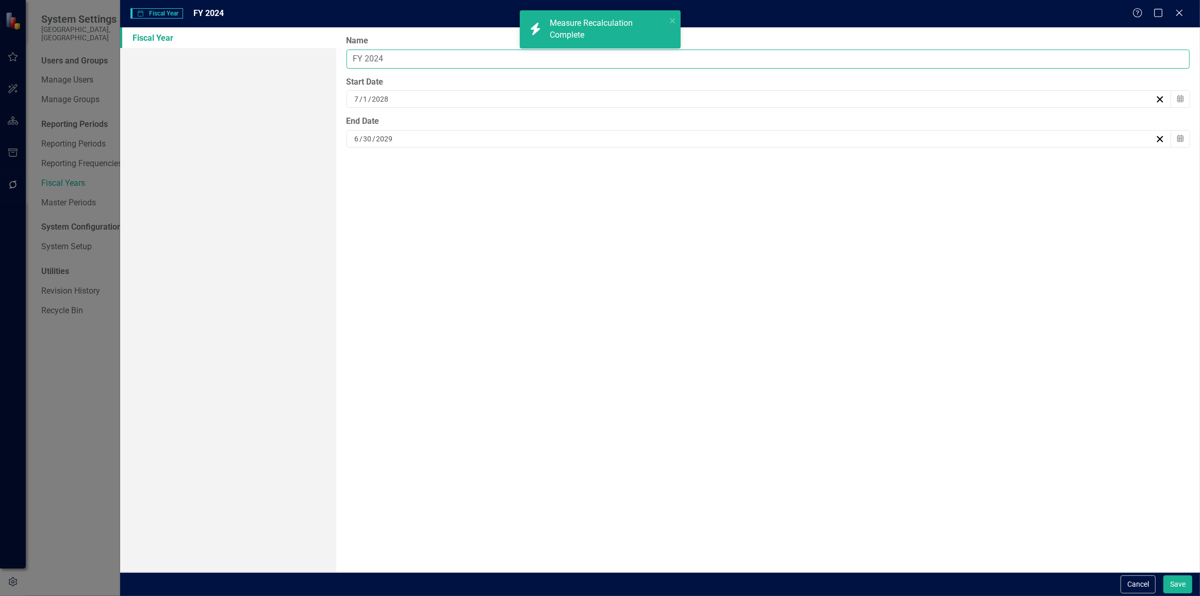
type input "FY 2024"
click at [378, 103] on input "2028" at bounding box center [381, 99] width 18 height 10
click at [378, 103] on input "2028" at bounding box center [380, 99] width 18 height 10
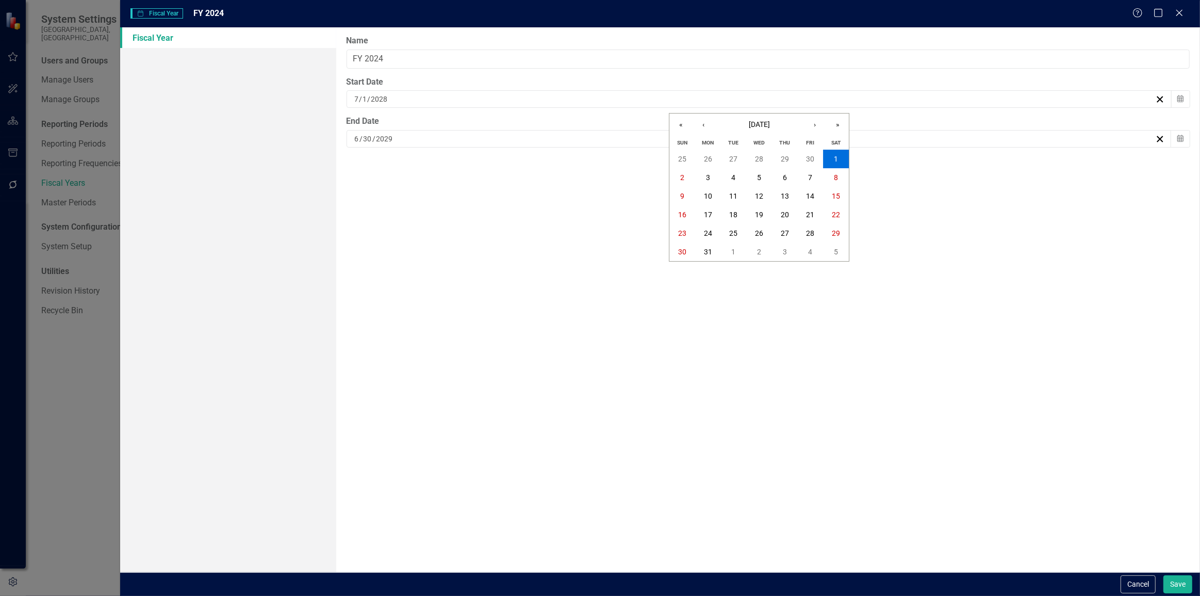
click at [383, 99] on input "2028" at bounding box center [380, 99] width 18 height 10
click at [372, 101] on input "8" at bounding box center [373, 99] width 5 height 10
type input "2023"
click at [386, 136] on input "2029" at bounding box center [385, 139] width 18 height 10
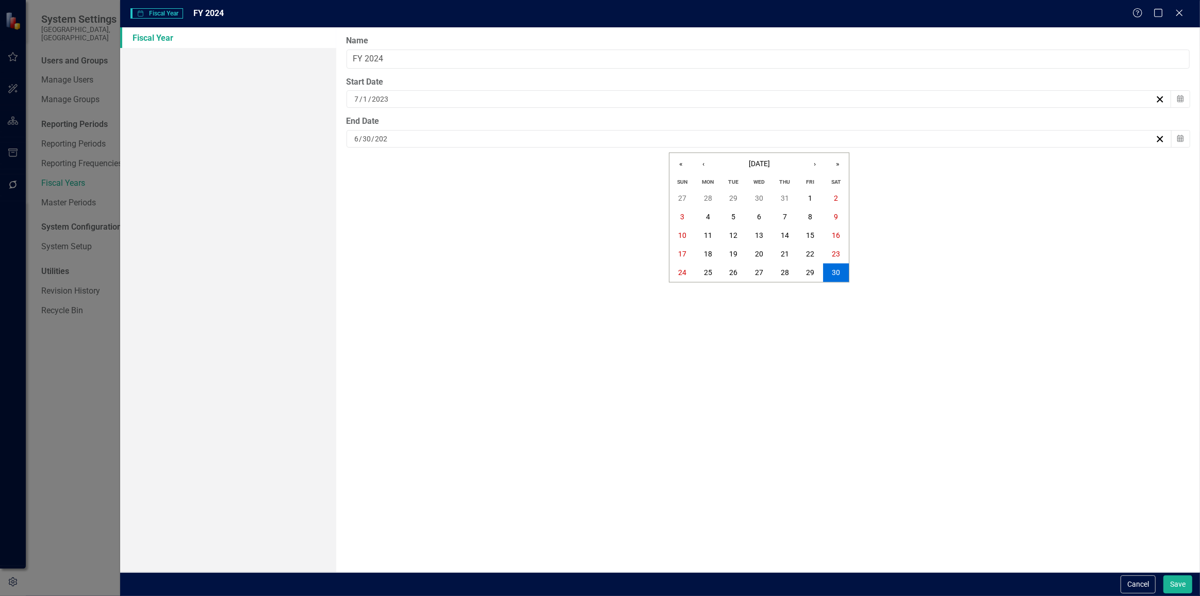
type input "2024"
click at [1184, 583] on button "Save" at bounding box center [1178, 584] width 29 height 18
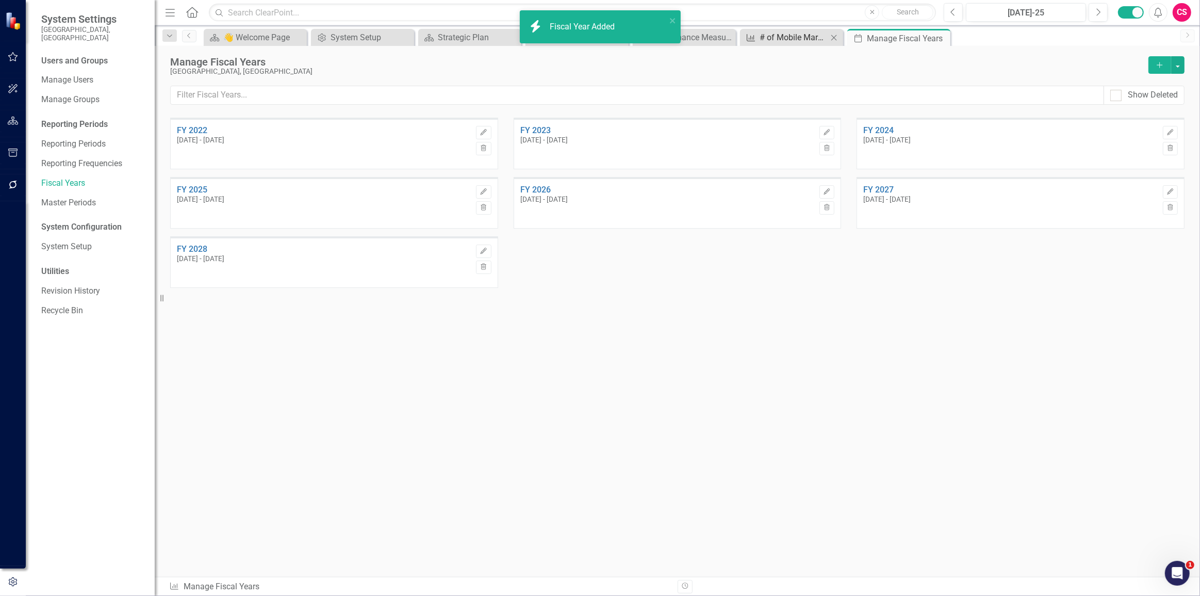
click at [749, 43] on div "Performance Measure" at bounding box center [749, 37] width 13 height 13
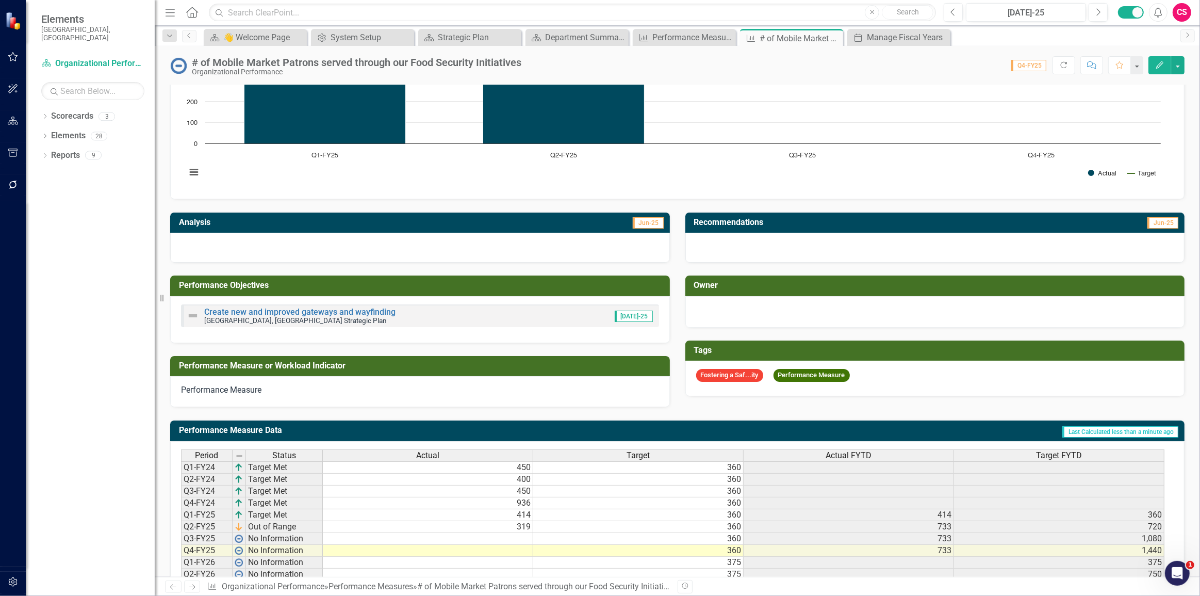
scroll to position [211, 0]
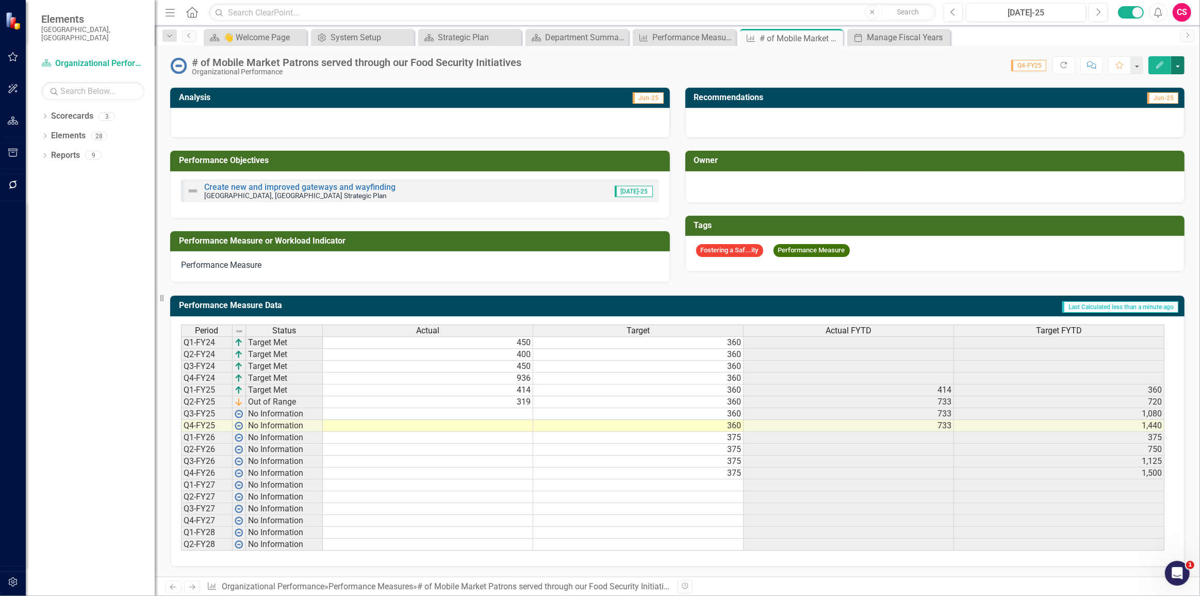
click at [1178, 68] on button "button" at bounding box center [1177, 65] width 13 height 18
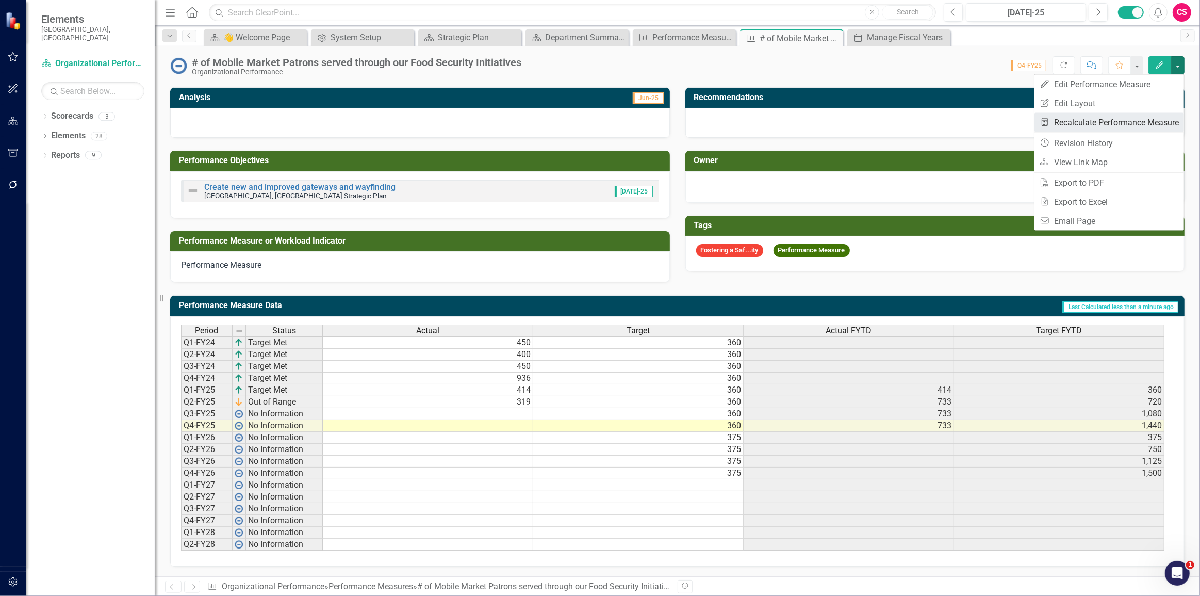
click at [1084, 120] on link "Recalculate Performance Measure Recalculate Performance Measure" at bounding box center [1110, 122] width 150 height 19
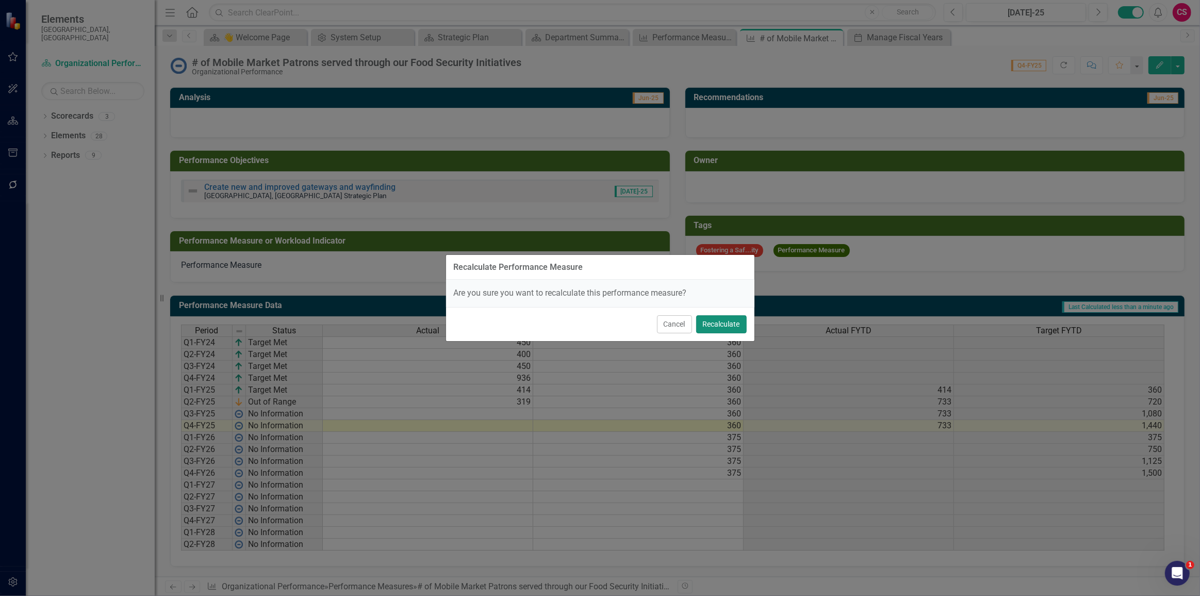
click at [718, 332] on button "Recalculate" at bounding box center [721, 324] width 51 height 18
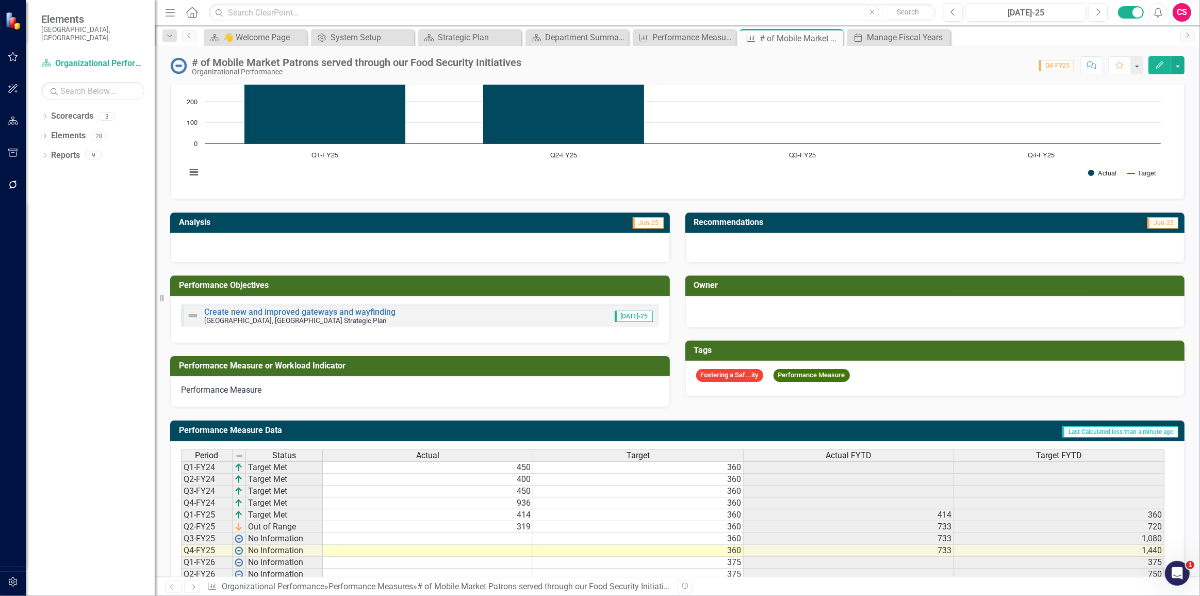
scroll to position [211, 0]
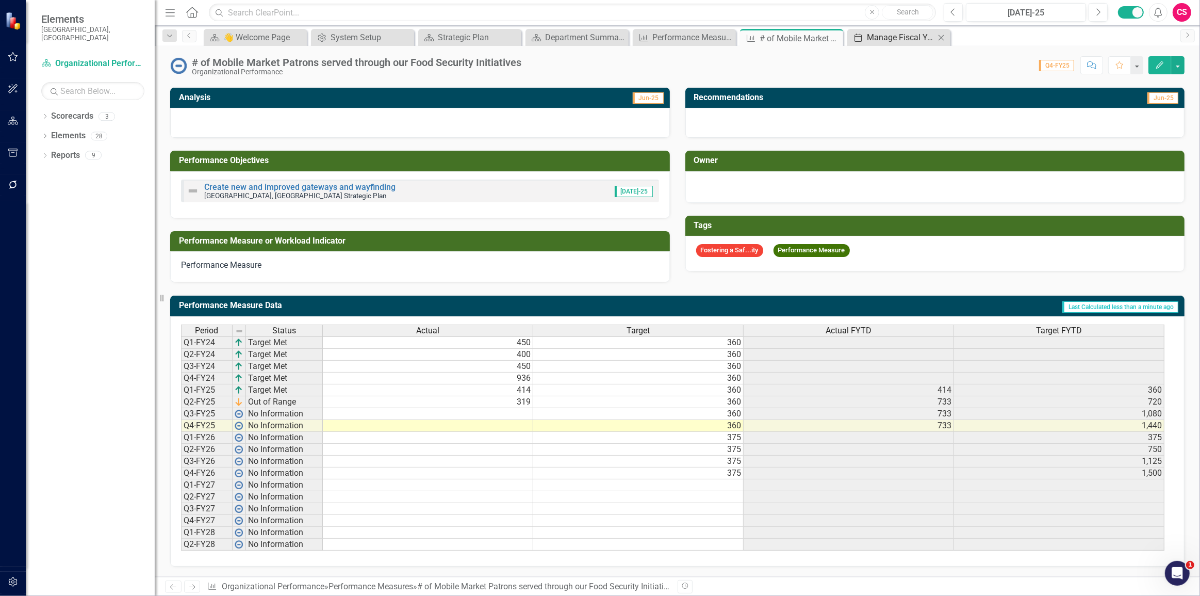
click at [855, 35] on icon at bounding box center [858, 38] width 7 height 8
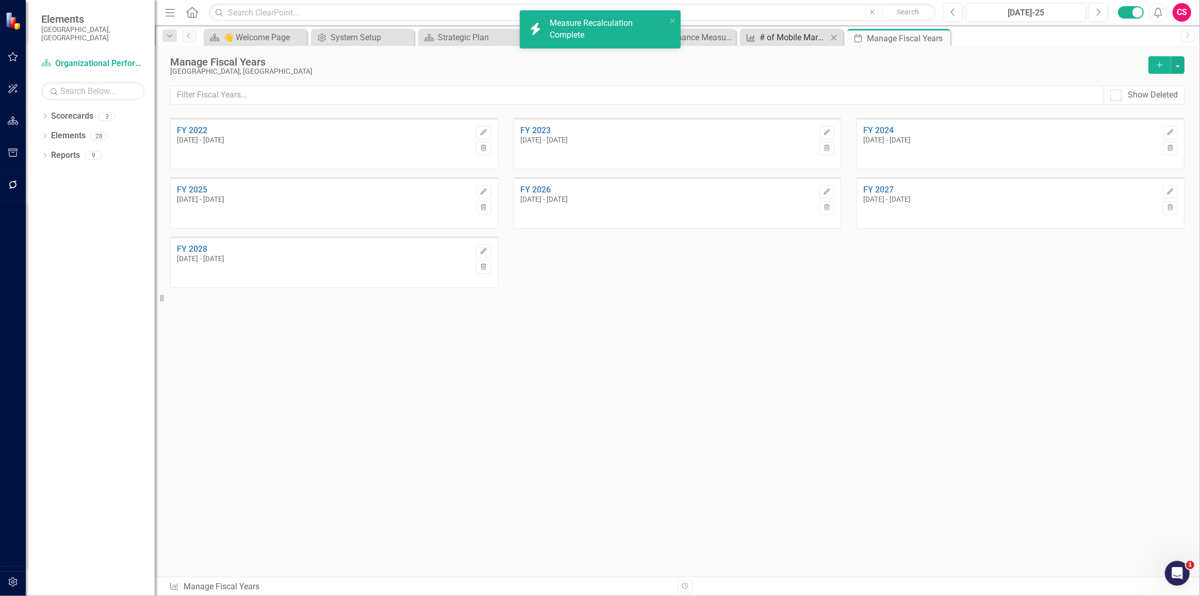
click at [774, 38] on div "# of Mobile Market Patrons served through our Food Security Initiatives" at bounding box center [794, 37] width 68 height 13
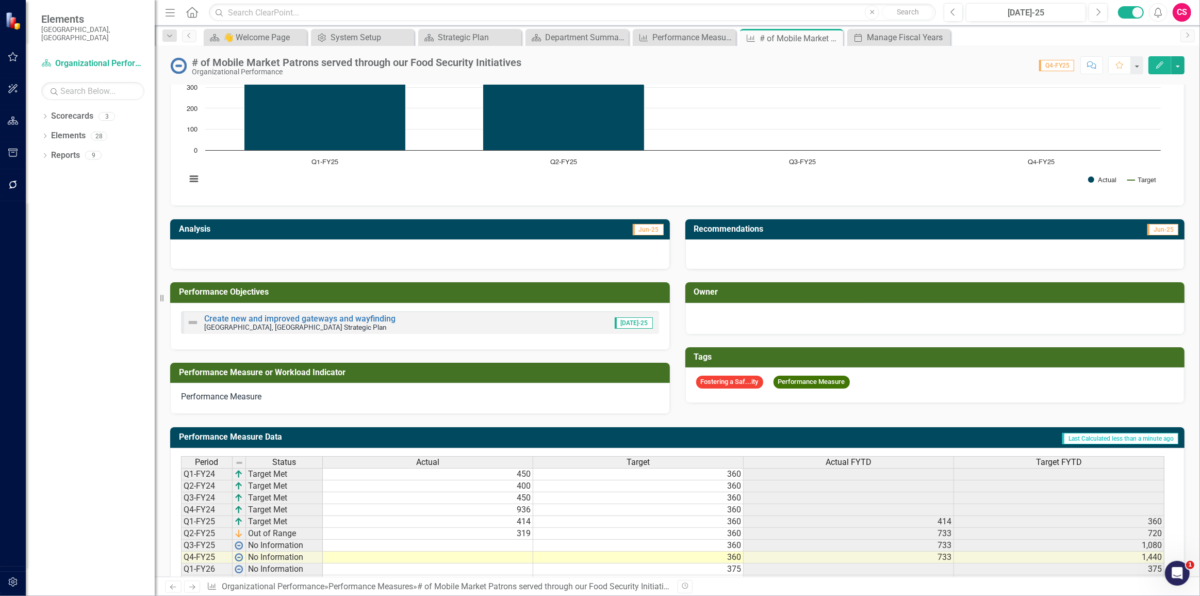
scroll to position [80, 0]
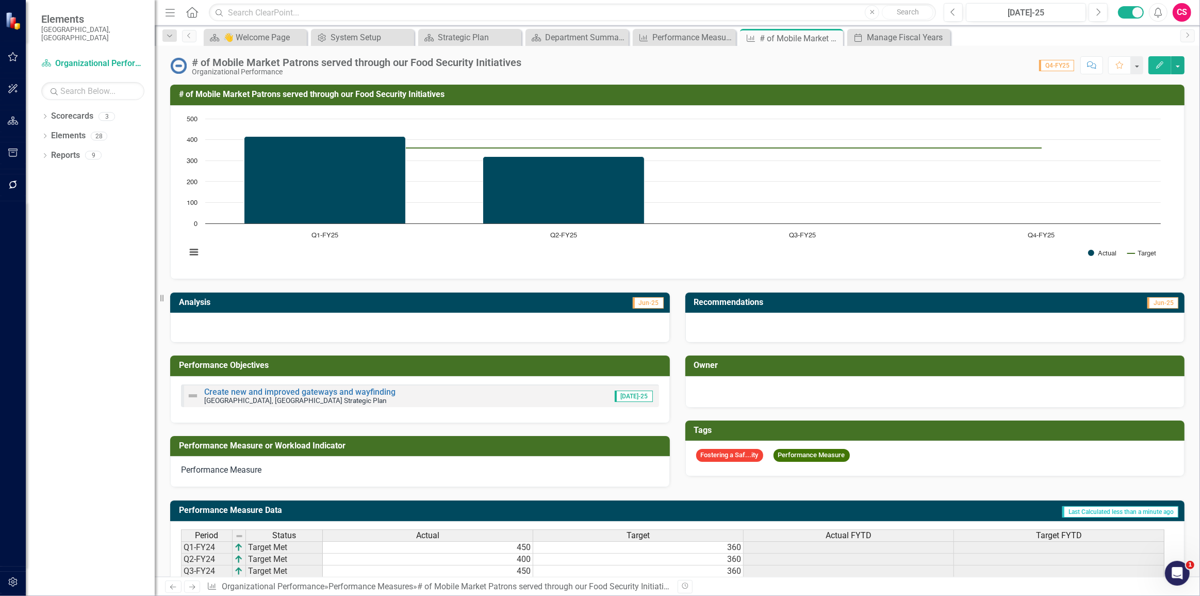
scroll to position [211, 0]
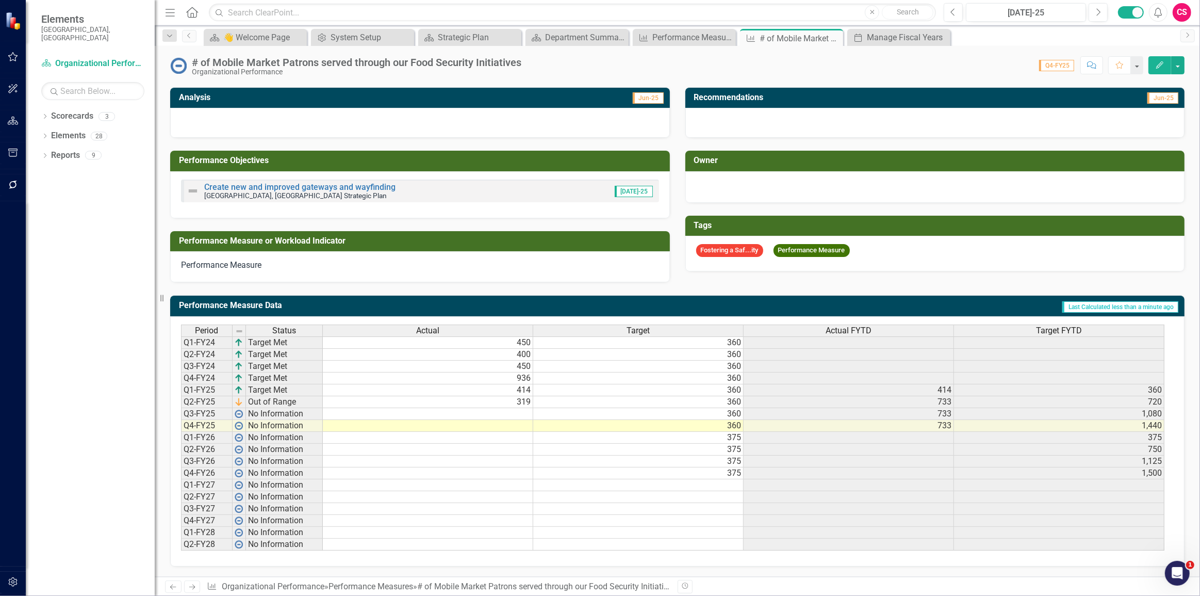
click at [923, 325] on div "Actual FYTD" at bounding box center [849, 330] width 210 height 11
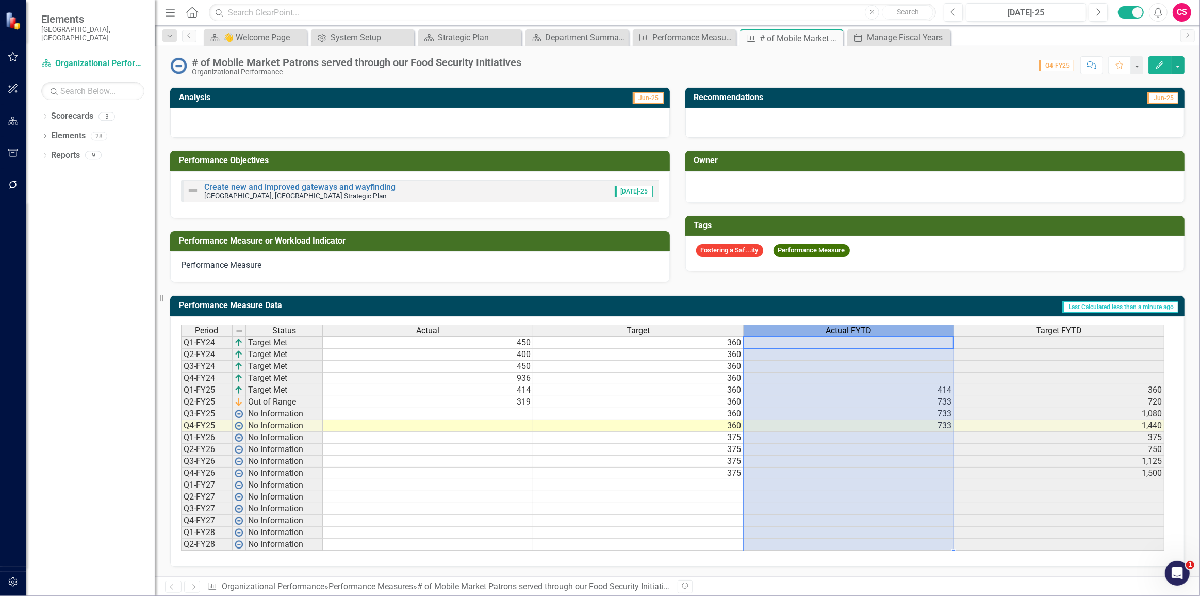
click at [924, 325] on div "Actual FYTD" at bounding box center [849, 330] width 210 height 11
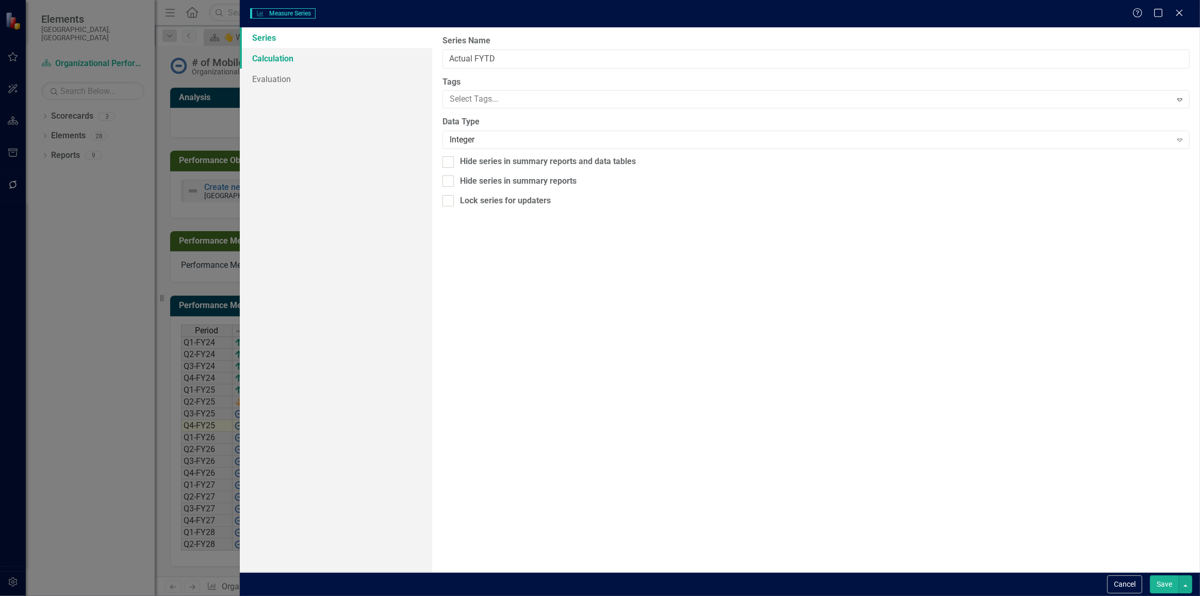
click at [281, 54] on link "Calculation" at bounding box center [336, 58] width 192 height 21
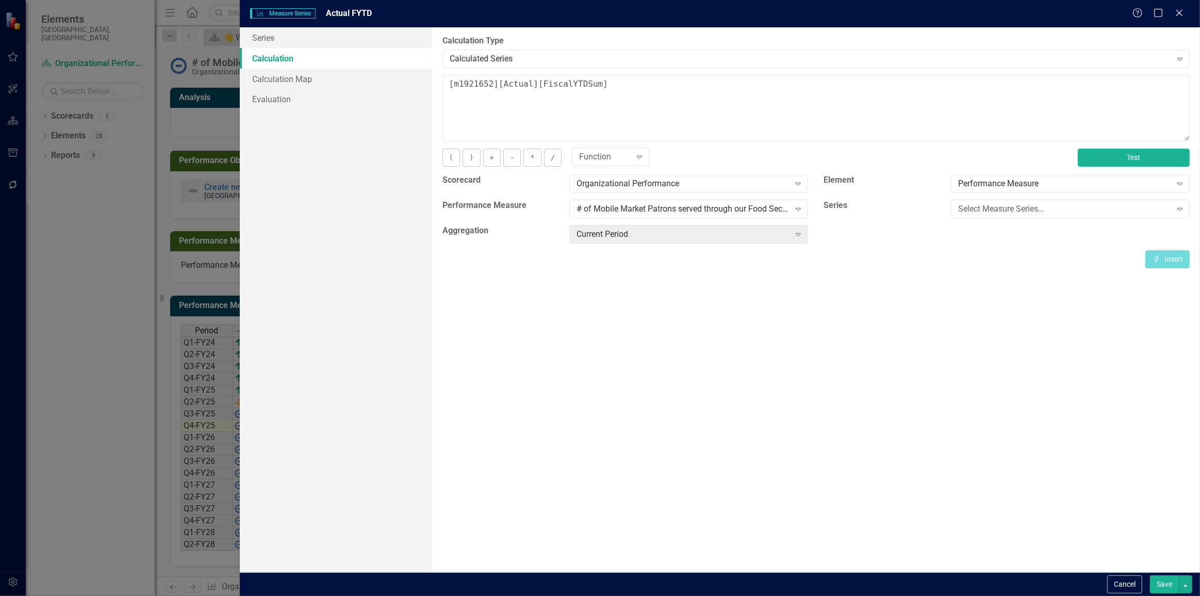
click at [1099, 150] on button "Test" at bounding box center [1134, 158] width 112 height 18
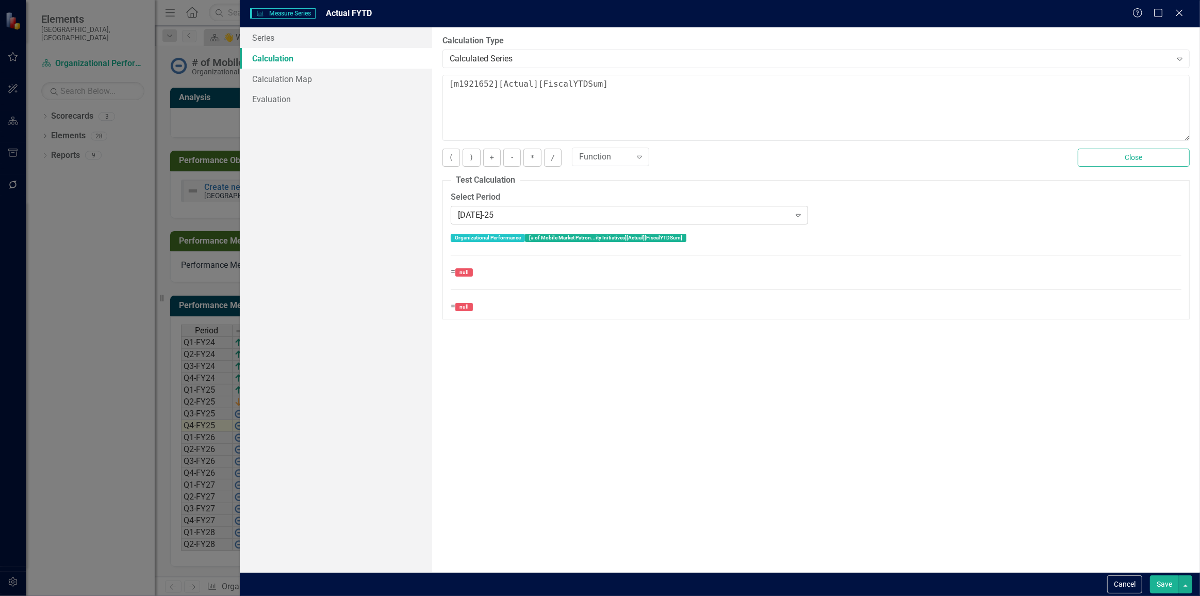
drag, startPoint x: 614, startPoint y: 332, endPoint x: 500, endPoint y: 211, distance: 165.6
click at [500, 211] on div "[DATE]-25" at bounding box center [624, 215] width 332 height 12
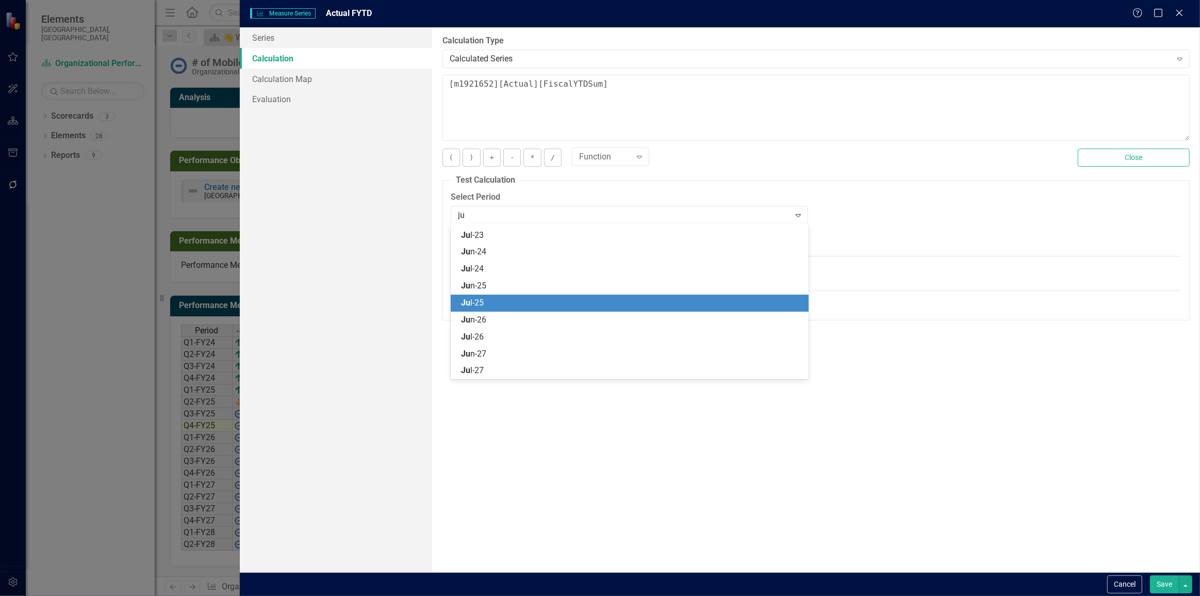
scroll to position [0, 0]
type input "jun"
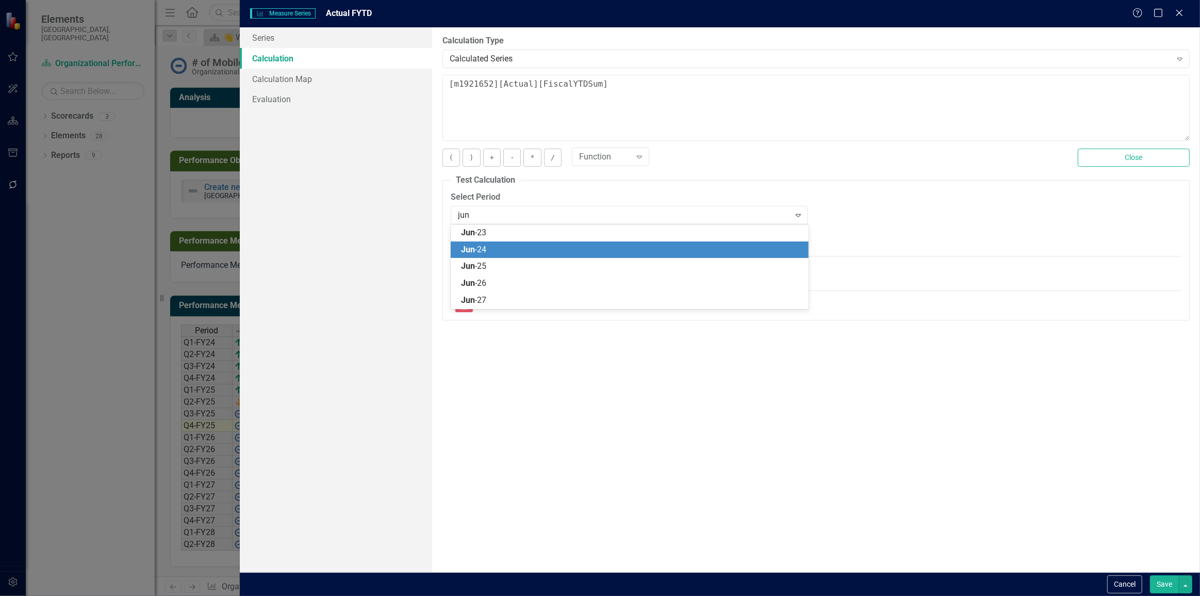
click at [484, 247] on span "Jun -24" at bounding box center [473, 249] width 25 height 10
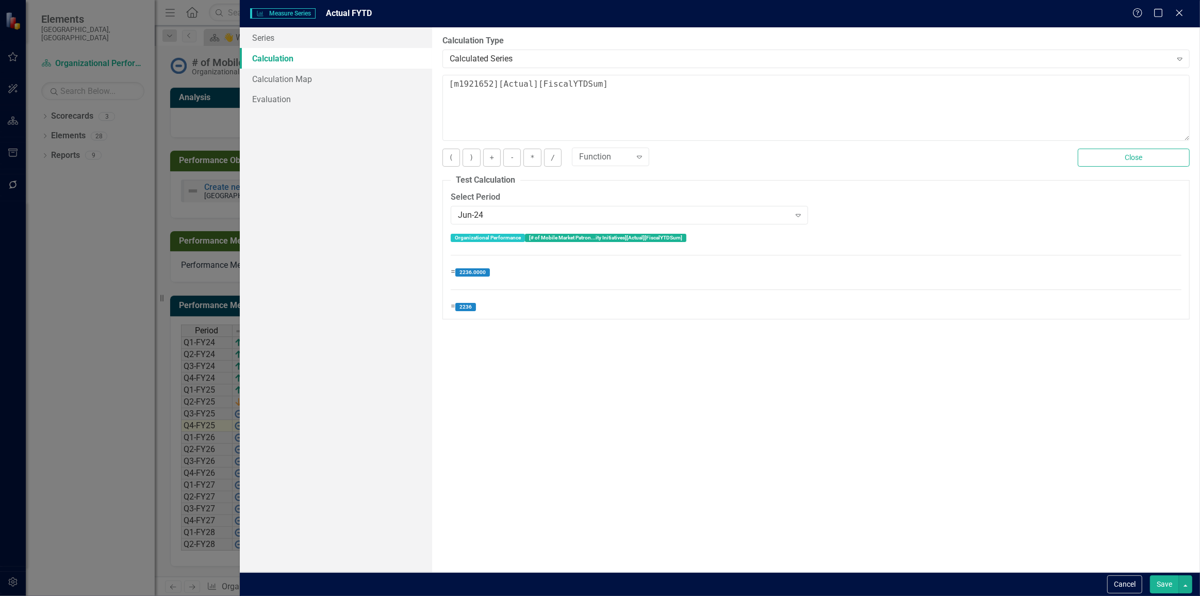
click at [1158, 589] on button "Save" at bounding box center [1164, 584] width 29 height 18
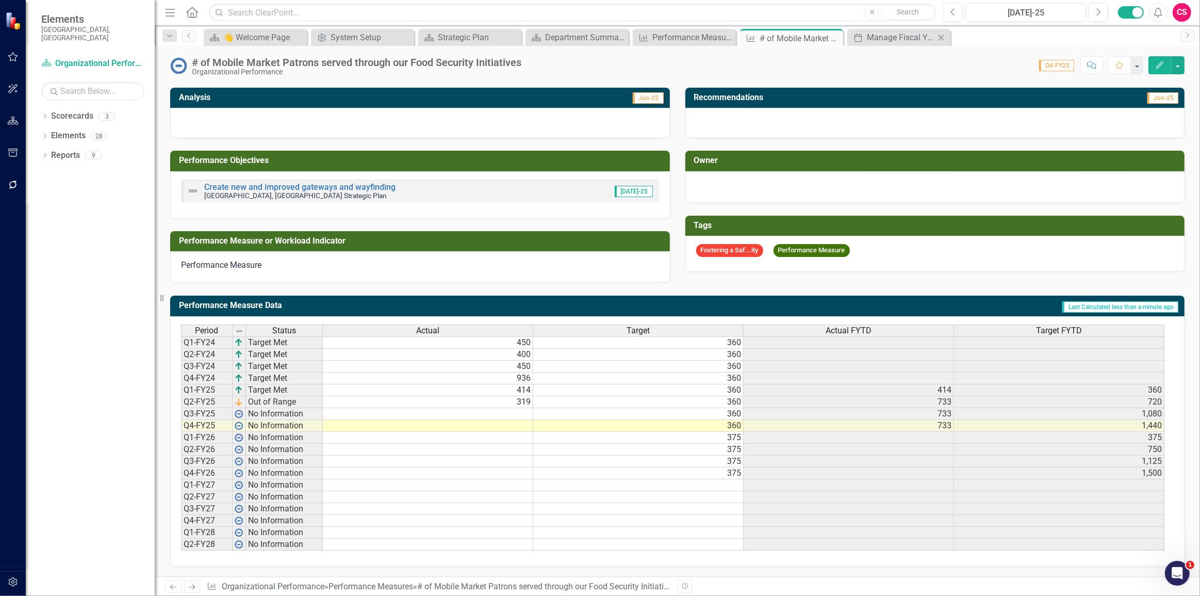
click at [941, 35] on icon "Close" at bounding box center [941, 38] width 10 height 8
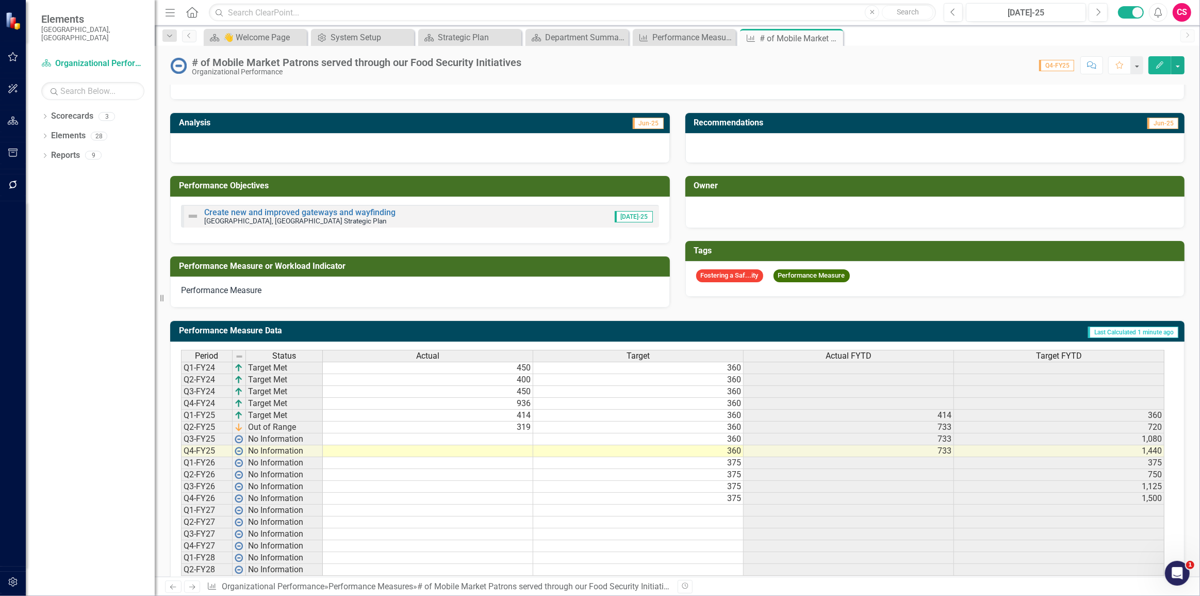
scroll to position [211, 0]
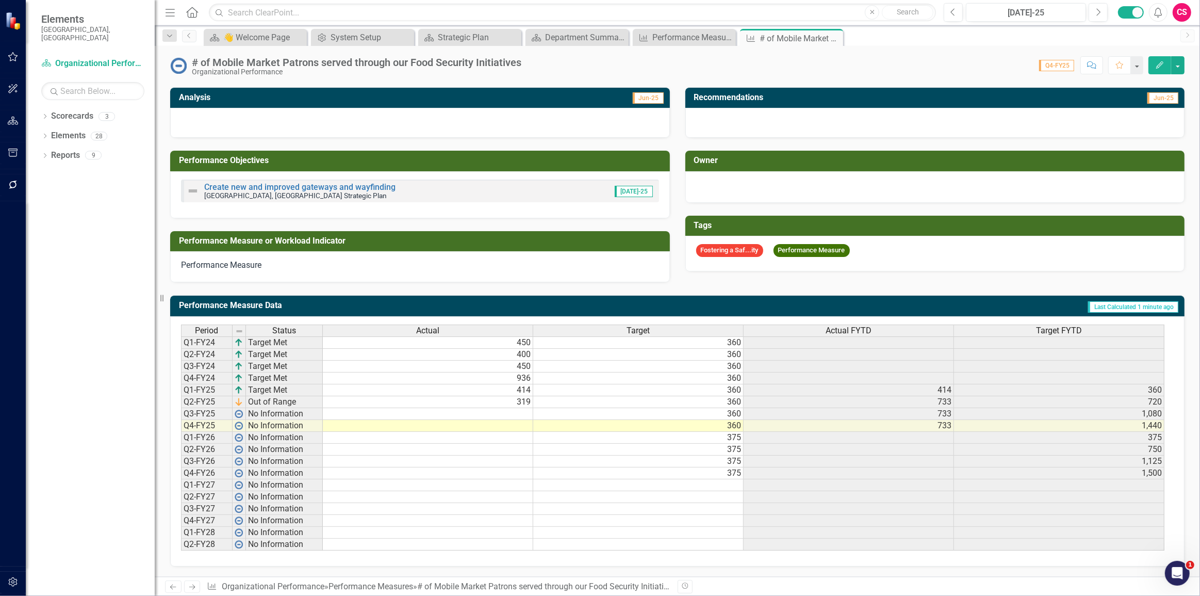
click at [704, 326] on span "Actual FYTD" at bounding box center [849, 330] width 46 height 9
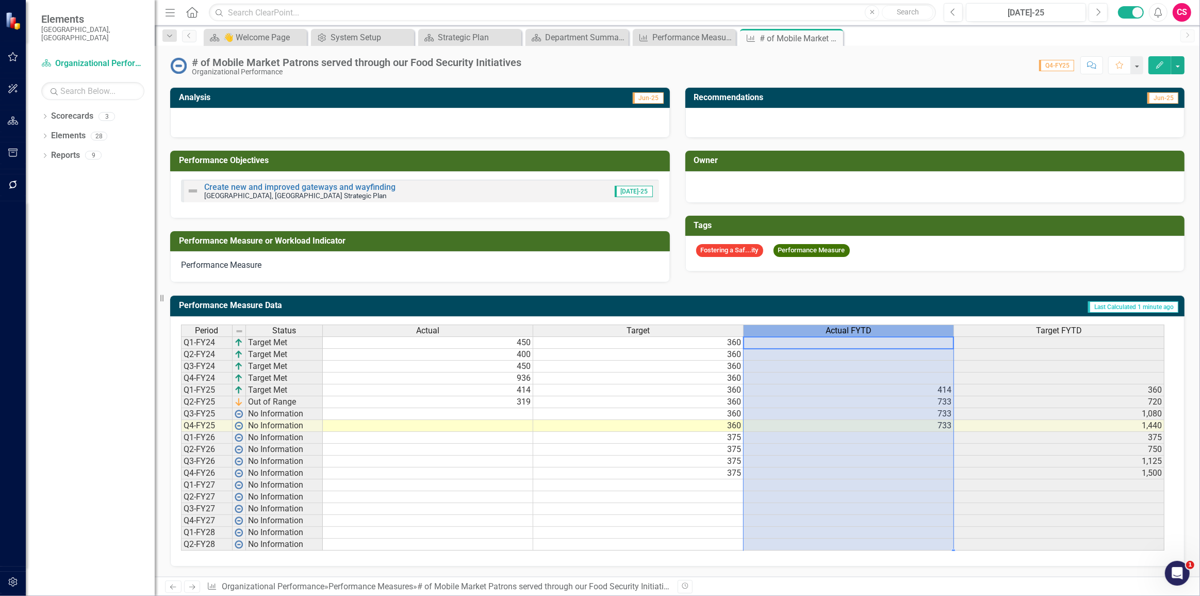
click at [704, 326] on span "Actual FYTD" at bounding box center [849, 330] width 46 height 9
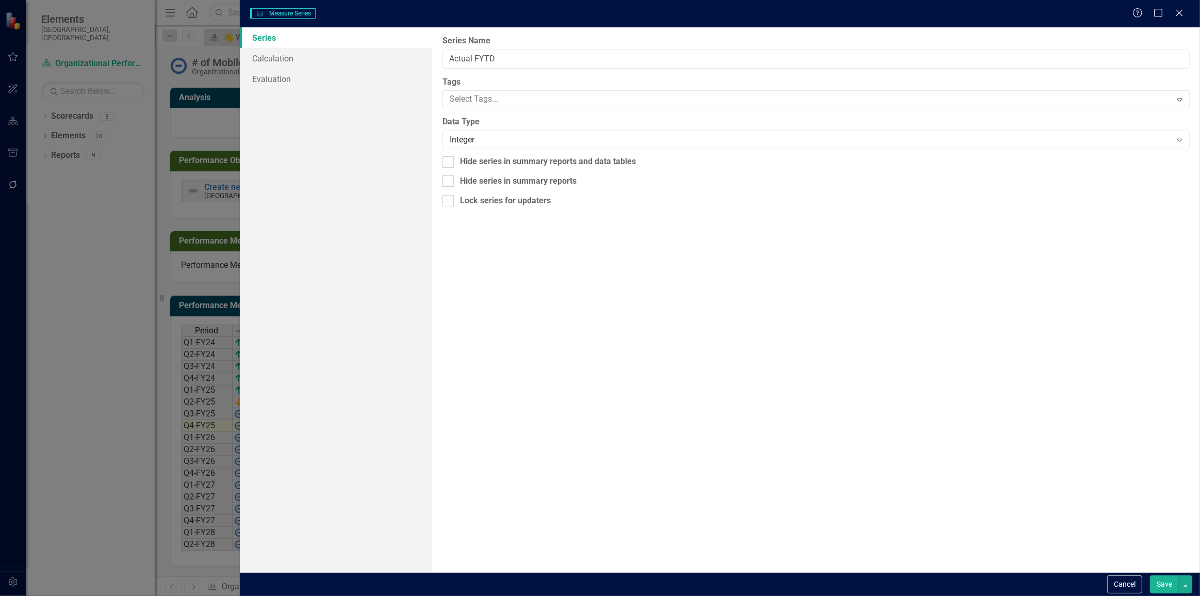
type input "Actual FYTD"
click at [704, 396] on button "Save" at bounding box center [1164, 584] width 29 height 18
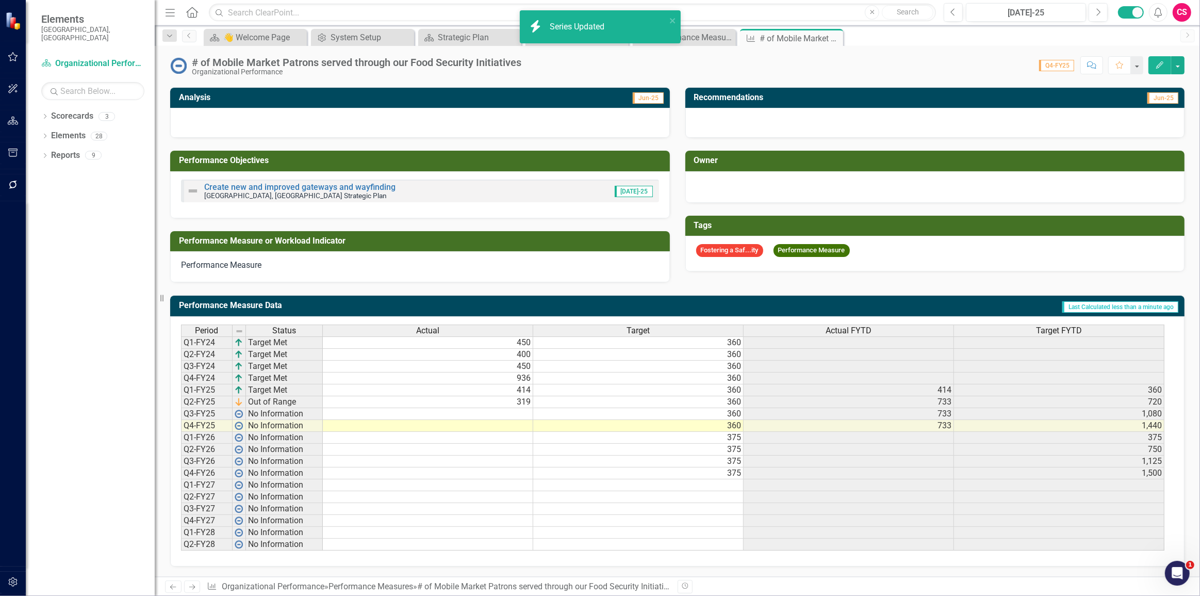
click at [17, 396] on button "button" at bounding box center [13, 582] width 23 height 22
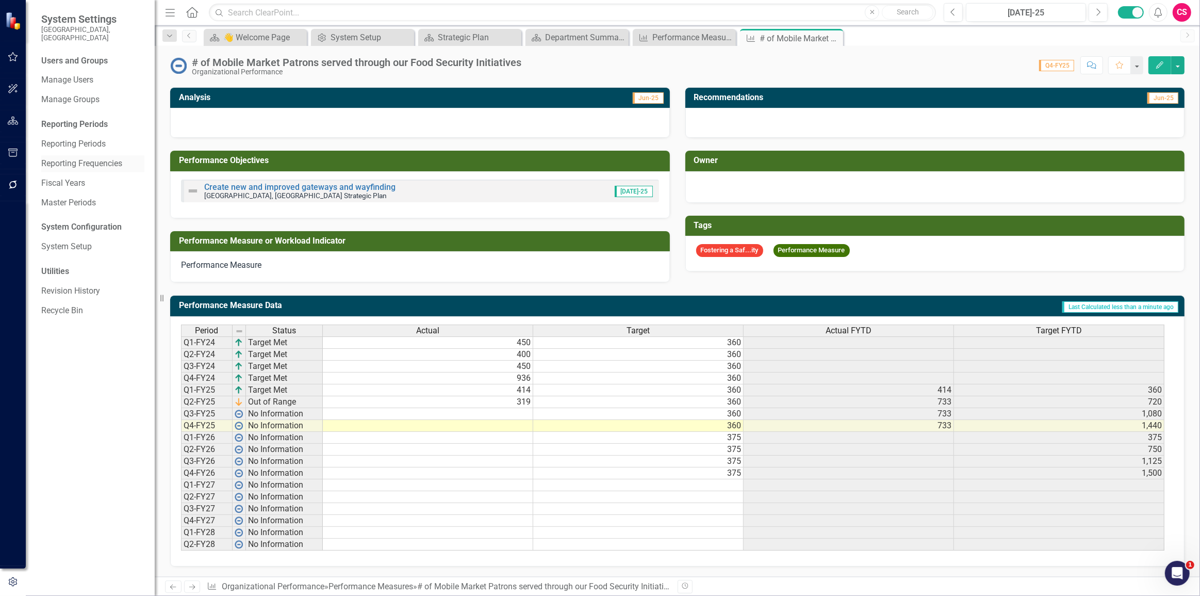
click at [88, 158] on link "Reporting Frequencies" at bounding box center [92, 164] width 103 height 12
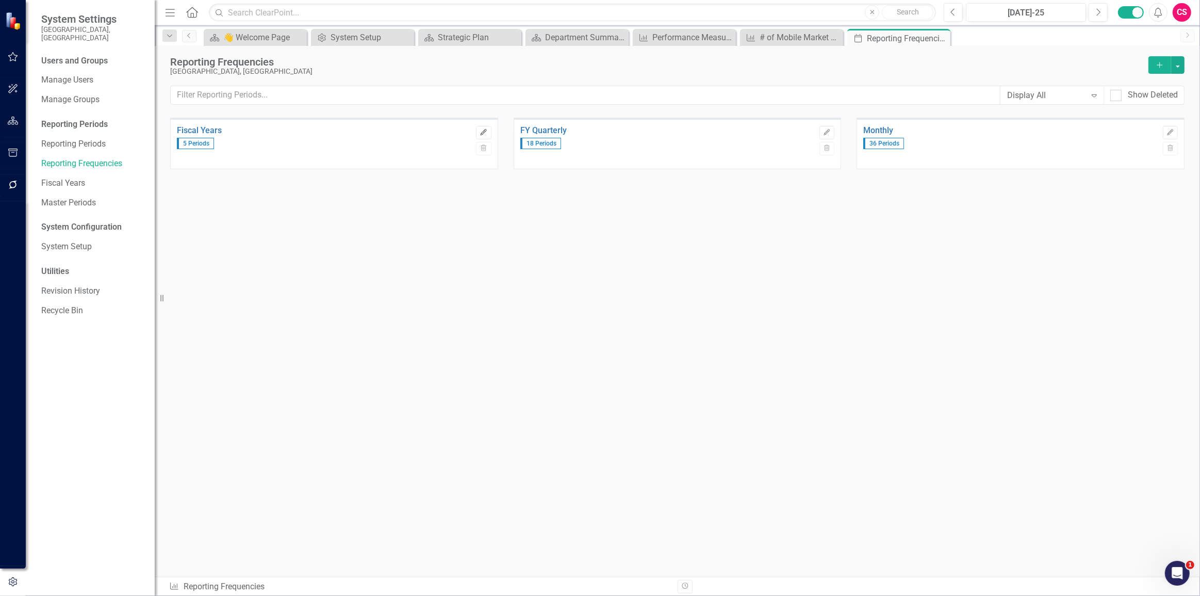
click at [487, 132] on icon "Edit" at bounding box center [484, 132] width 8 height 6
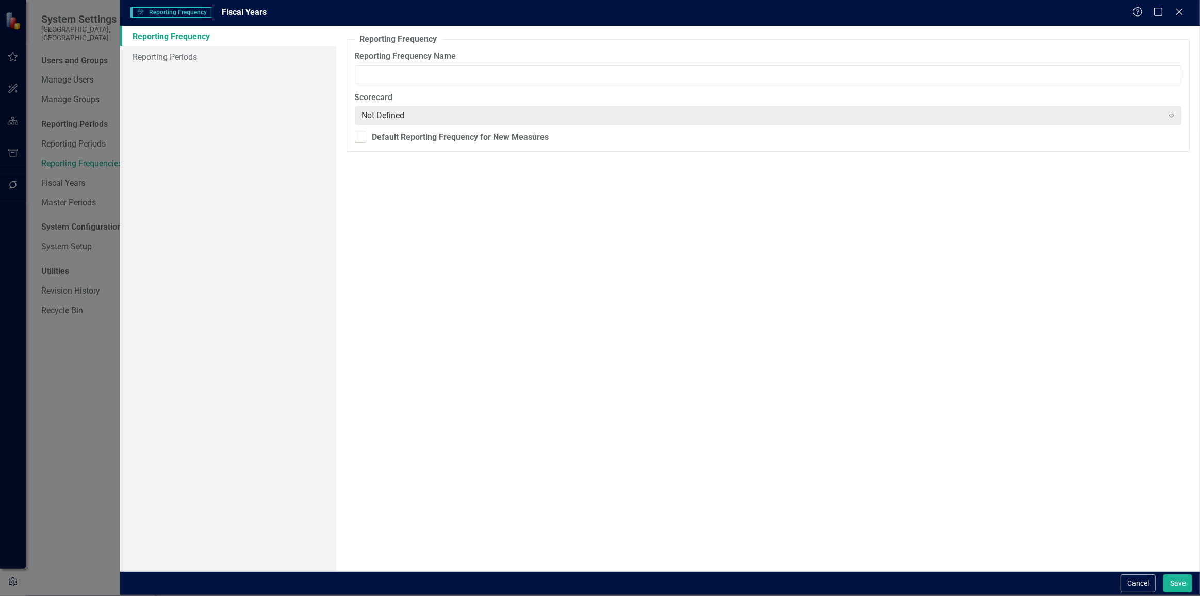
type input "Fiscal Years"
click at [258, 62] on link "Reporting Periods" at bounding box center [228, 56] width 216 height 21
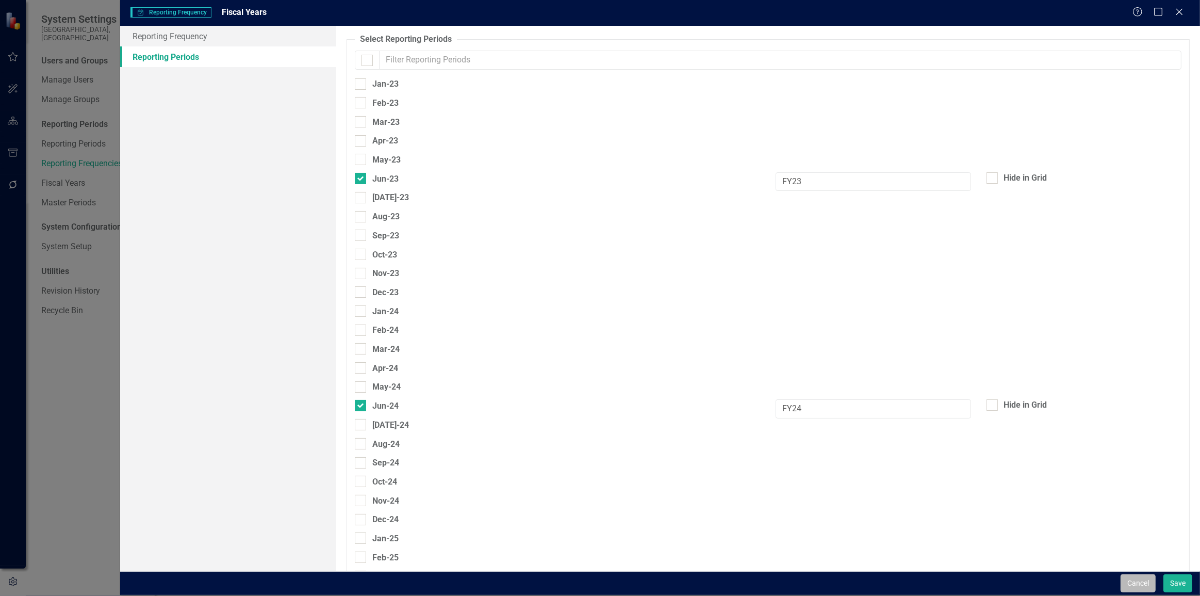
click at [704, 396] on button "Cancel" at bounding box center [1138, 583] width 35 height 18
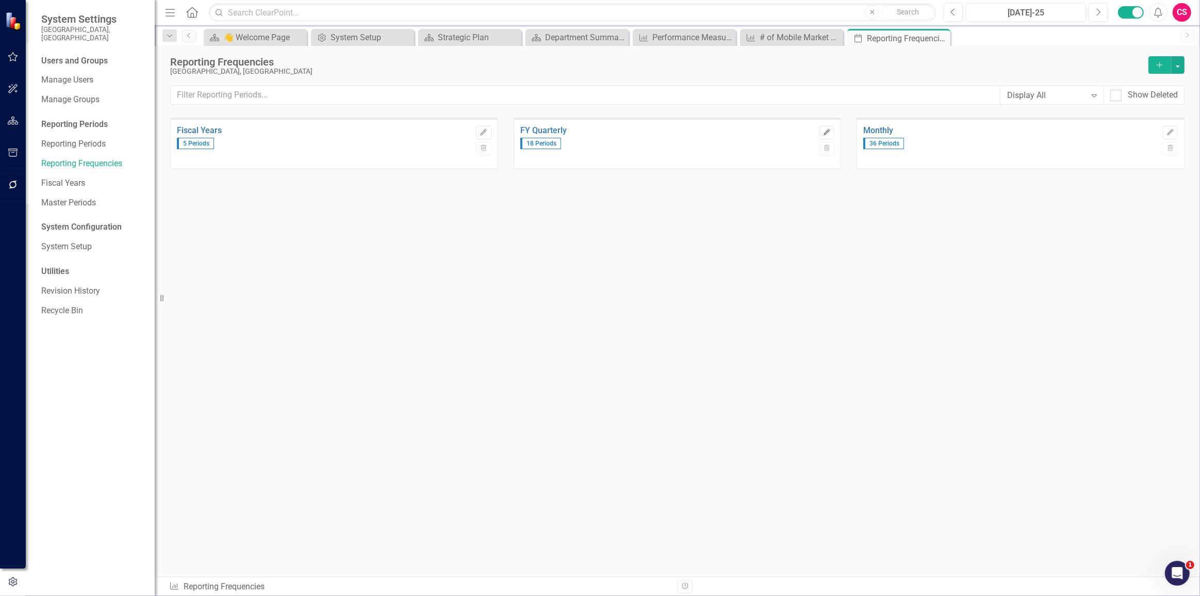
click at [704, 129] on icon "Edit" at bounding box center [827, 132] width 8 height 6
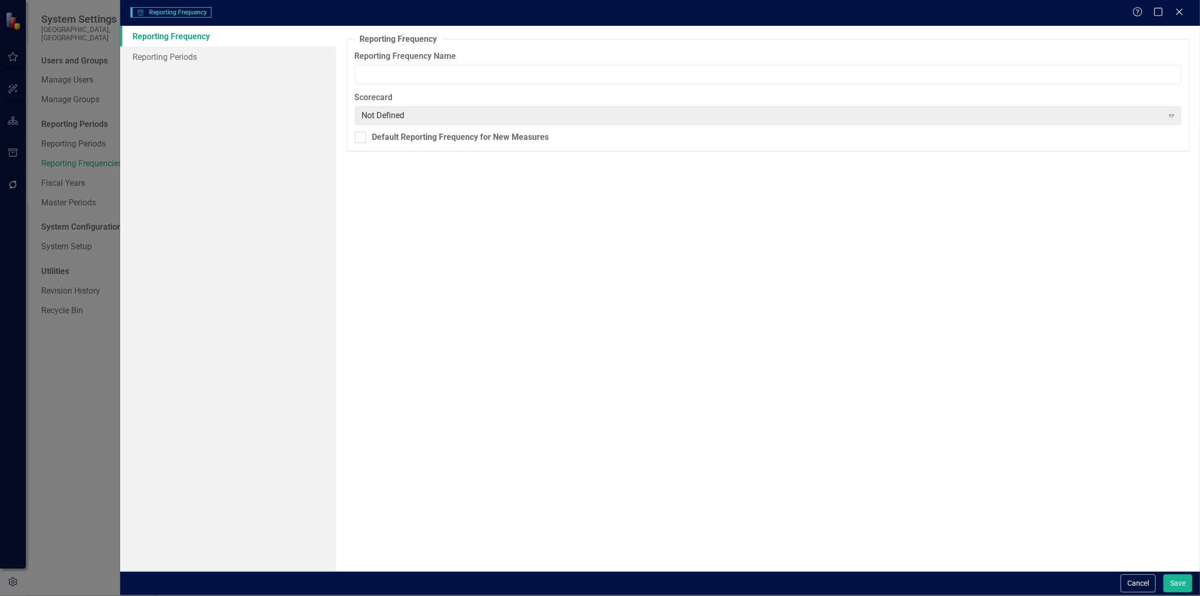
type input "FY Quarterly"
click at [189, 55] on link "Reporting Periods" at bounding box center [228, 56] width 216 height 21
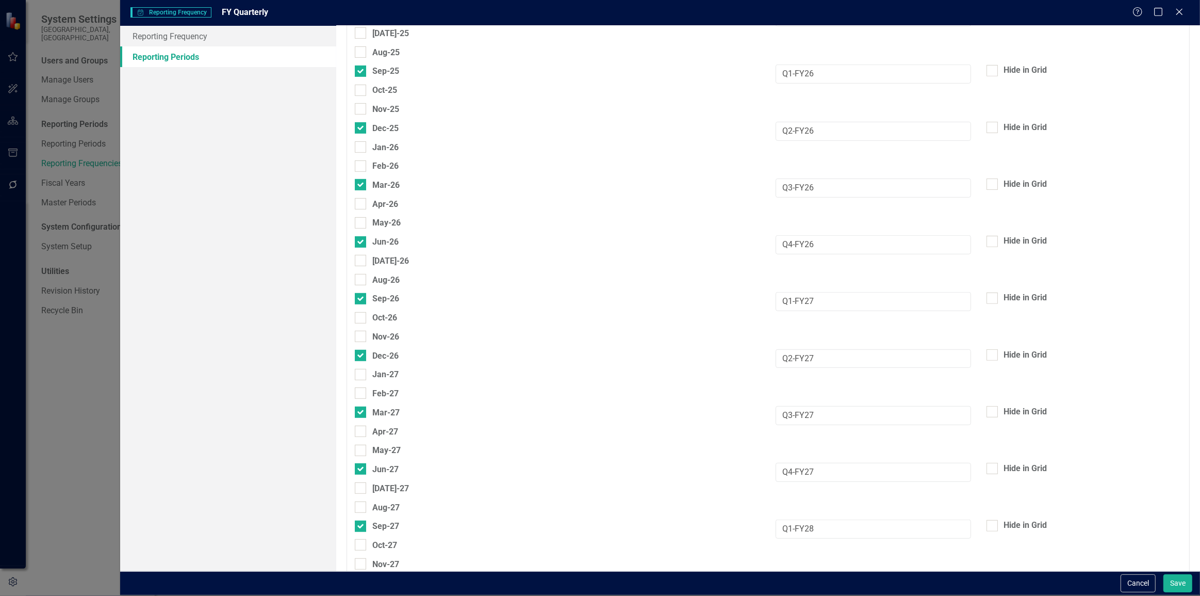
scroll to position [622, 0]
click at [704, 396] on button "Cancel" at bounding box center [1138, 583] width 35 height 18
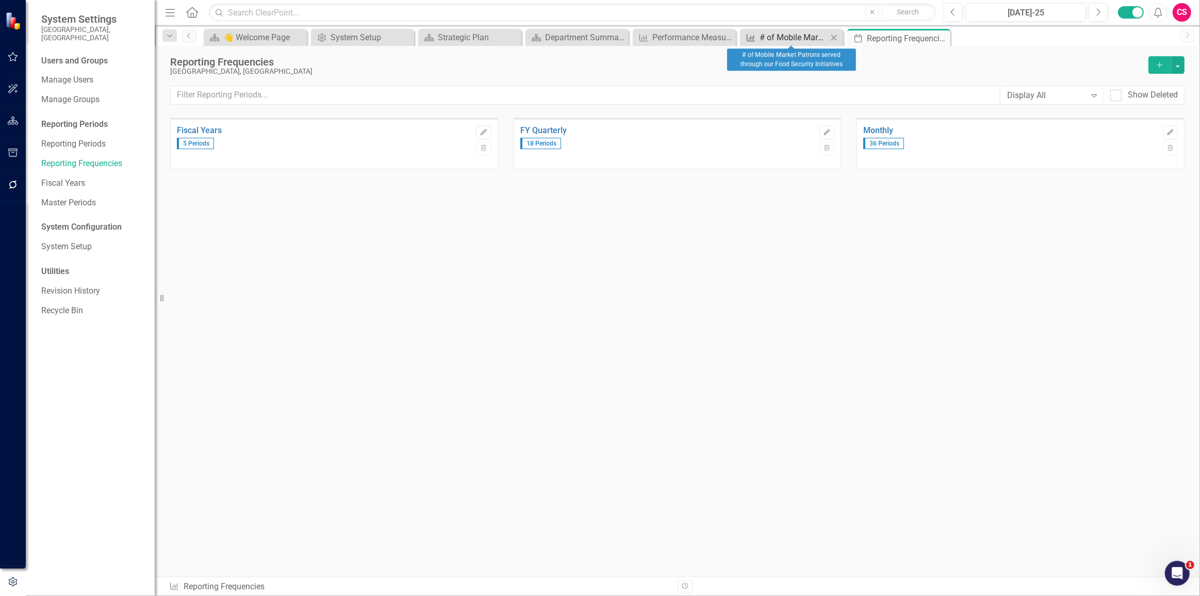
click at [704, 31] on div "# of Mobile Market Patrons served through our Food Security Initiatives" at bounding box center [794, 37] width 68 height 13
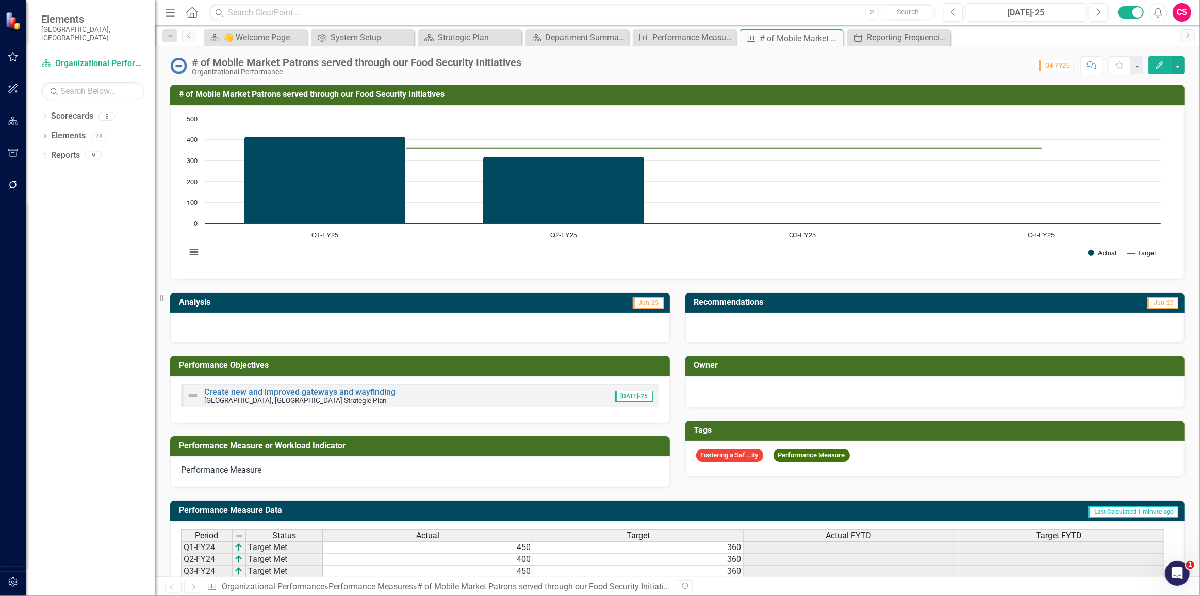
scroll to position [211, 0]
